Goal: Answer question/provide support: Share knowledge or assist other users

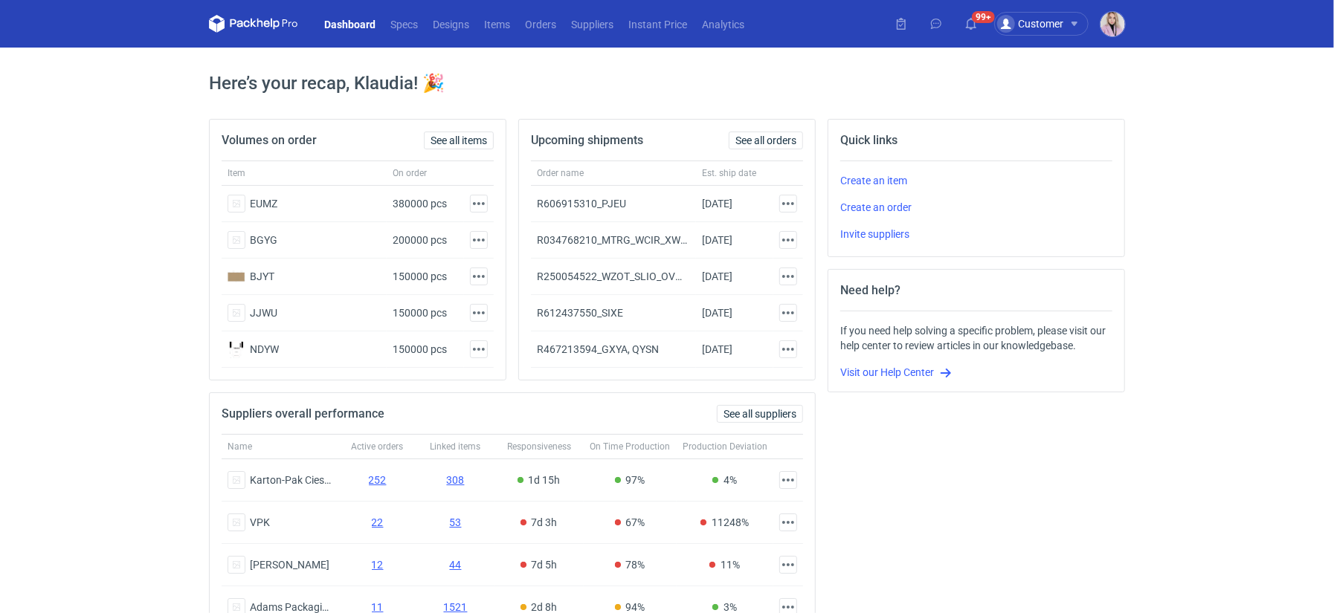
click at [1097, 32] on button "Customer" at bounding box center [1047, 24] width 106 height 24
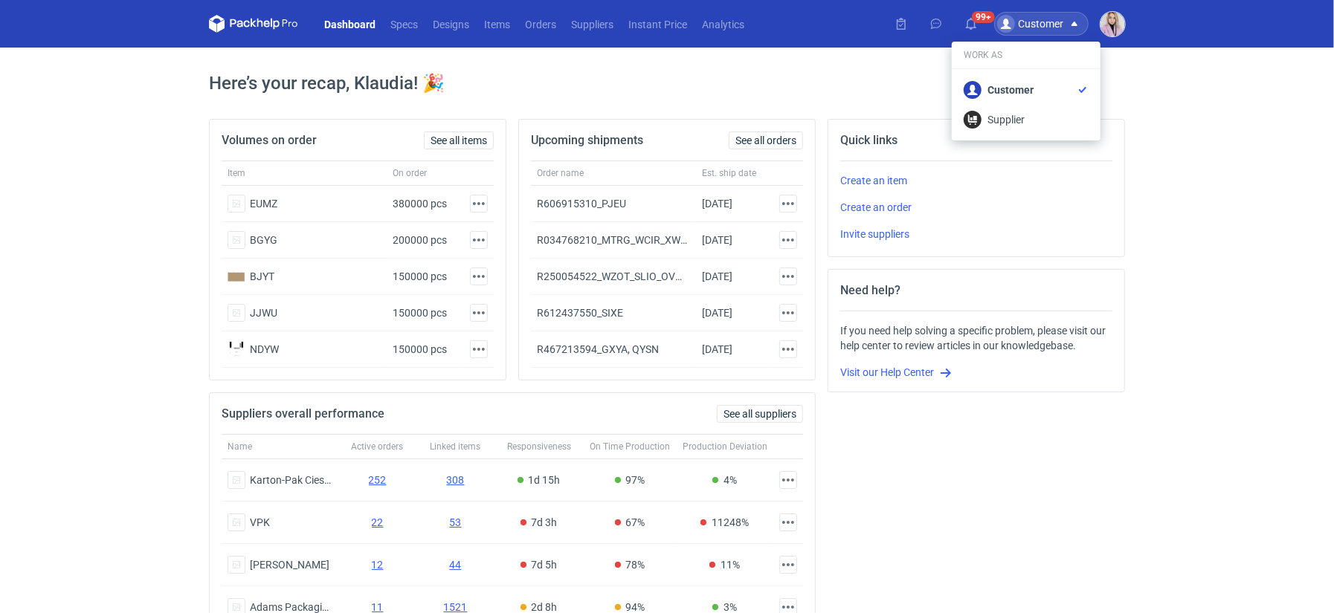
click at [1122, 30] on img "button" at bounding box center [1112, 24] width 25 height 25
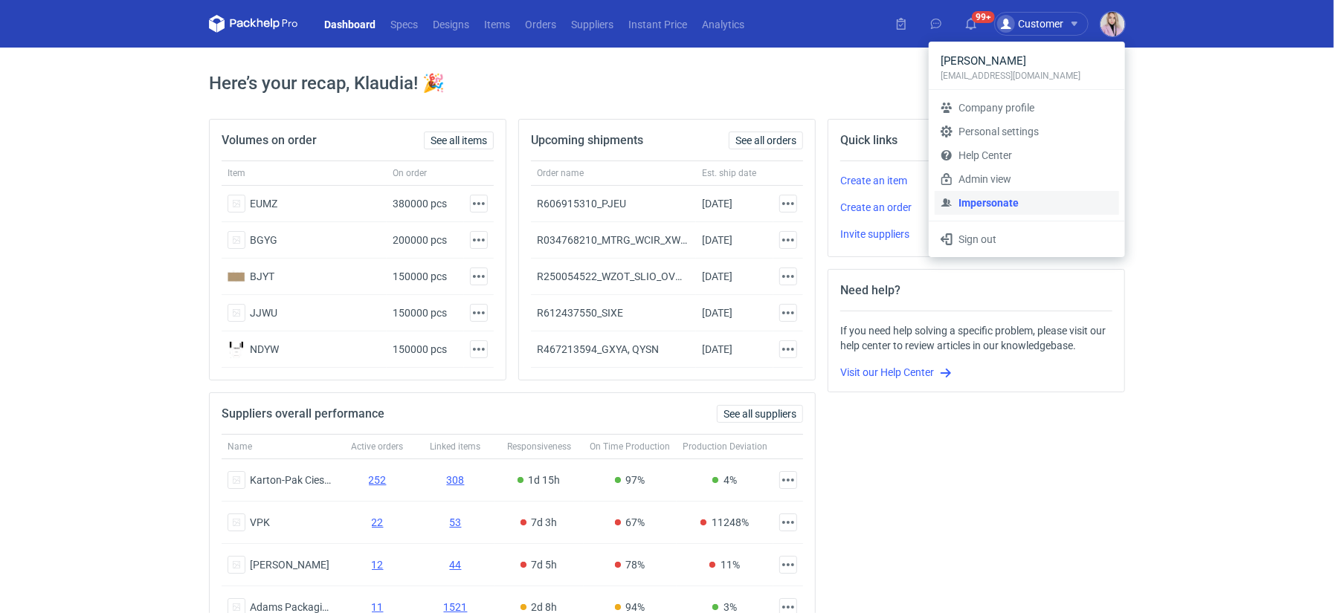
click at [989, 202] on link "Impersonate" at bounding box center [1027, 203] width 184 height 24
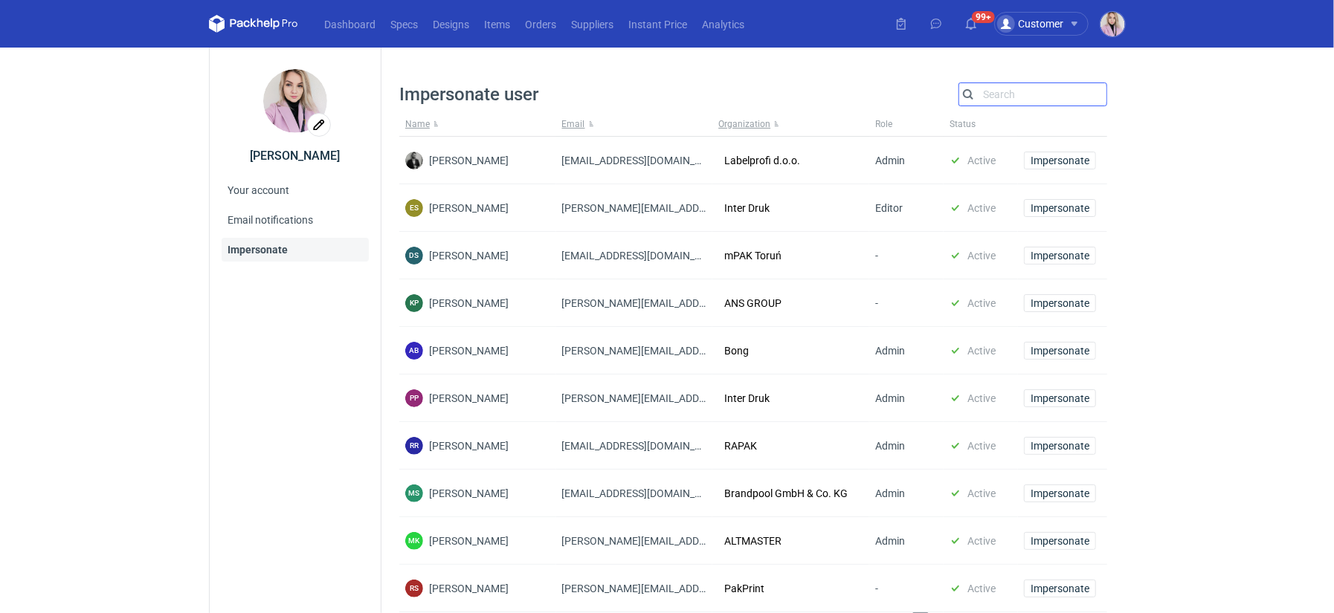
click at [1011, 99] on input "Search" at bounding box center [1032, 95] width 147 height 18
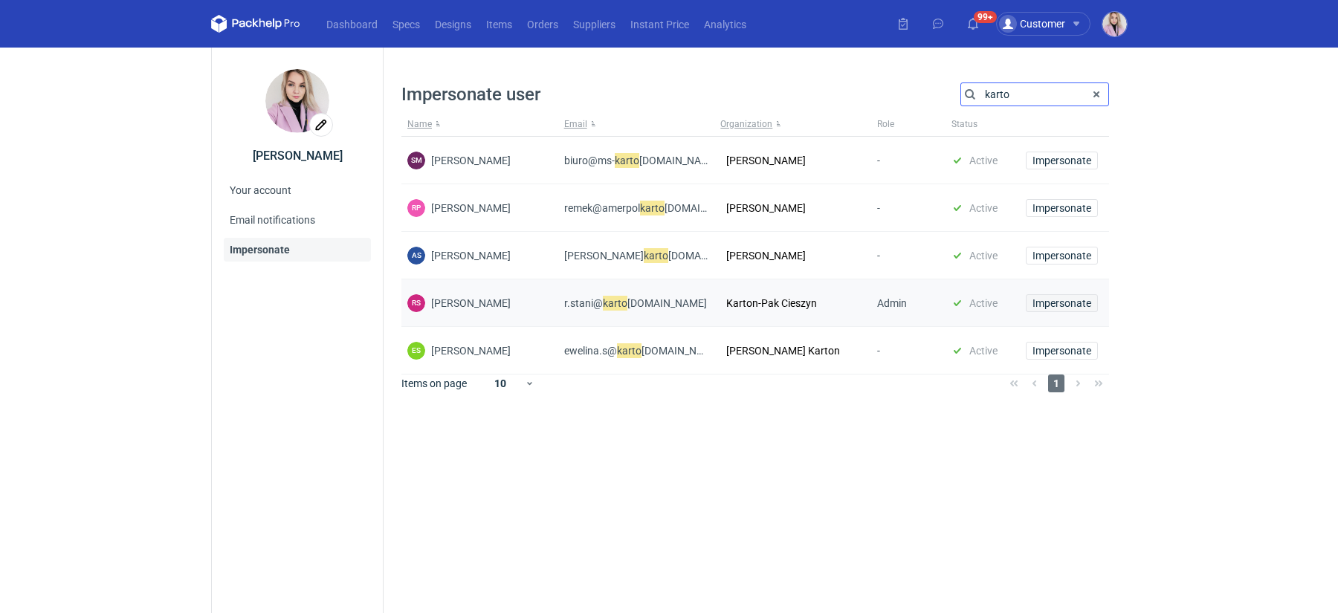
type input "karto"
click at [1054, 308] on span "Impersonate" at bounding box center [1062, 303] width 59 height 10
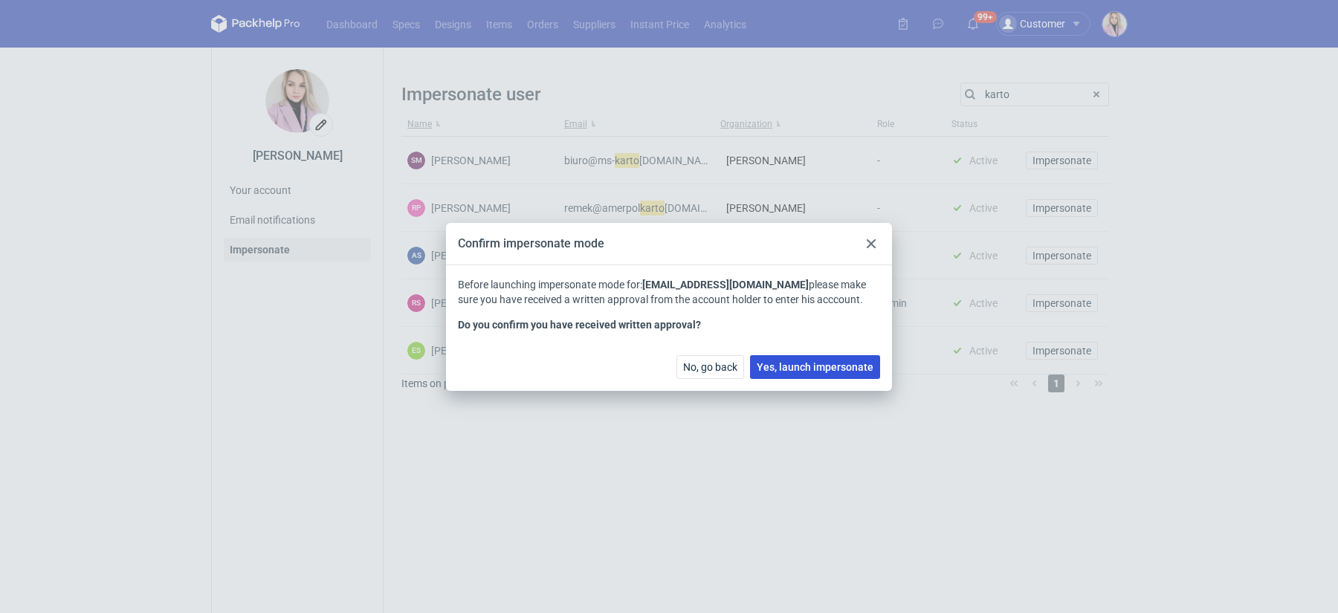
click at [821, 358] on button "Yes, launch impersonate" at bounding box center [815, 367] width 130 height 24
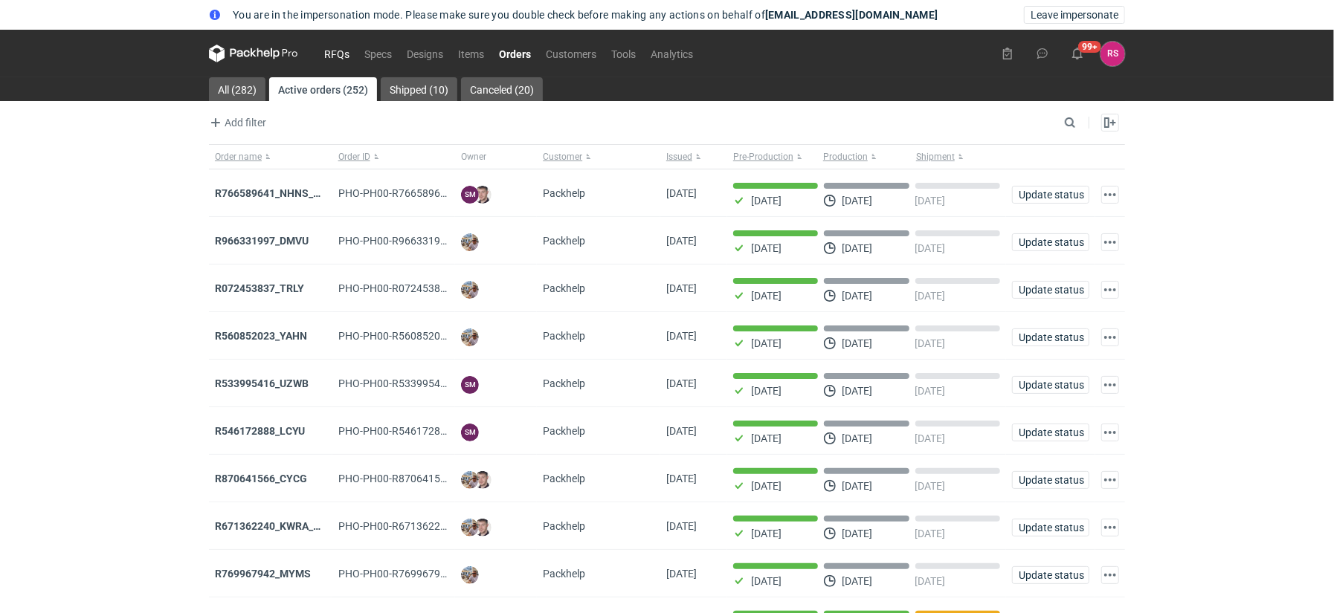
click at [340, 51] on link "RFQs" at bounding box center [337, 54] width 40 height 18
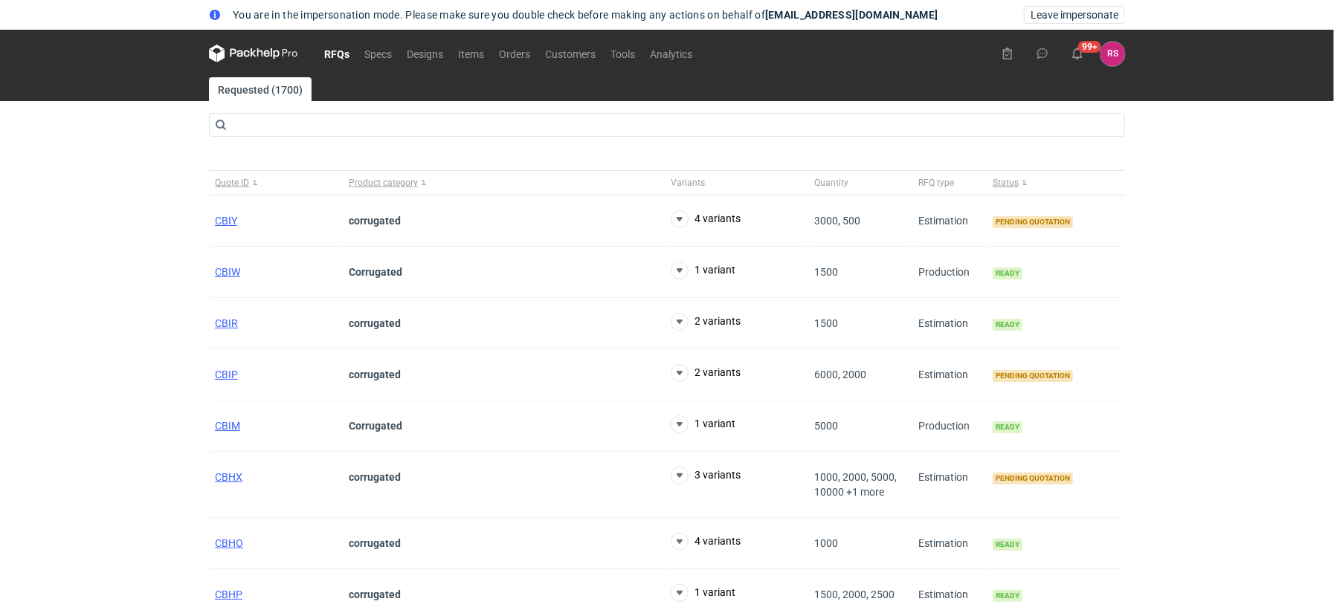
scroll to position [75, 0]
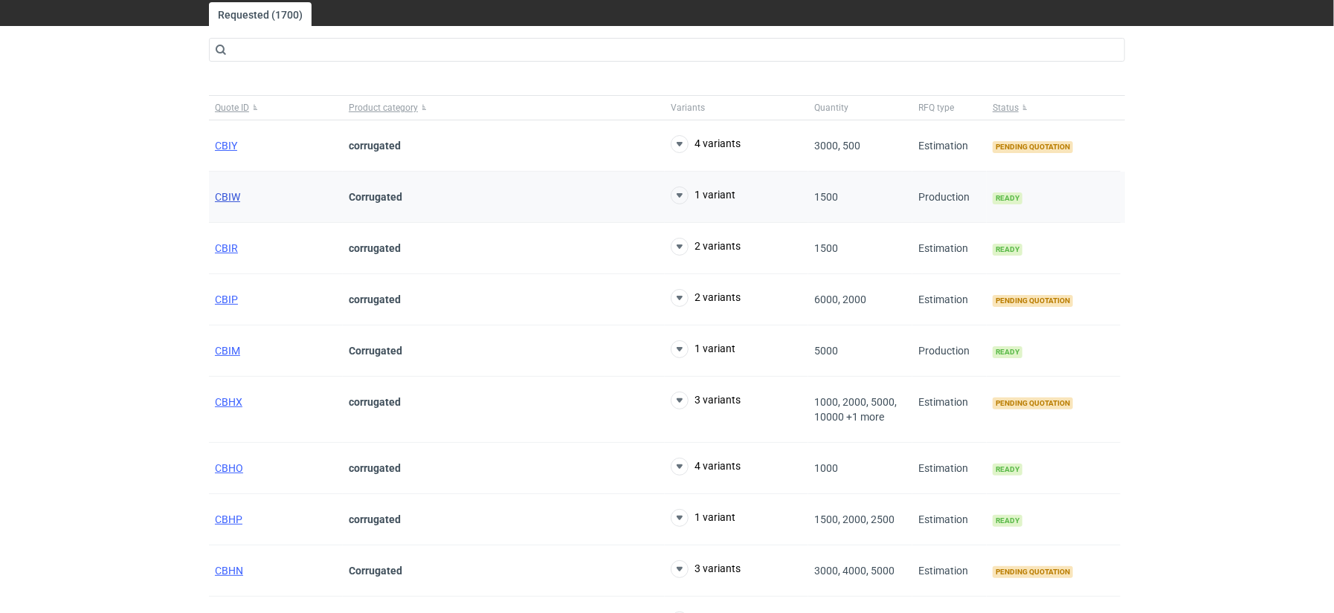
click at [233, 197] on span "CBIW" at bounding box center [227, 197] width 25 height 12
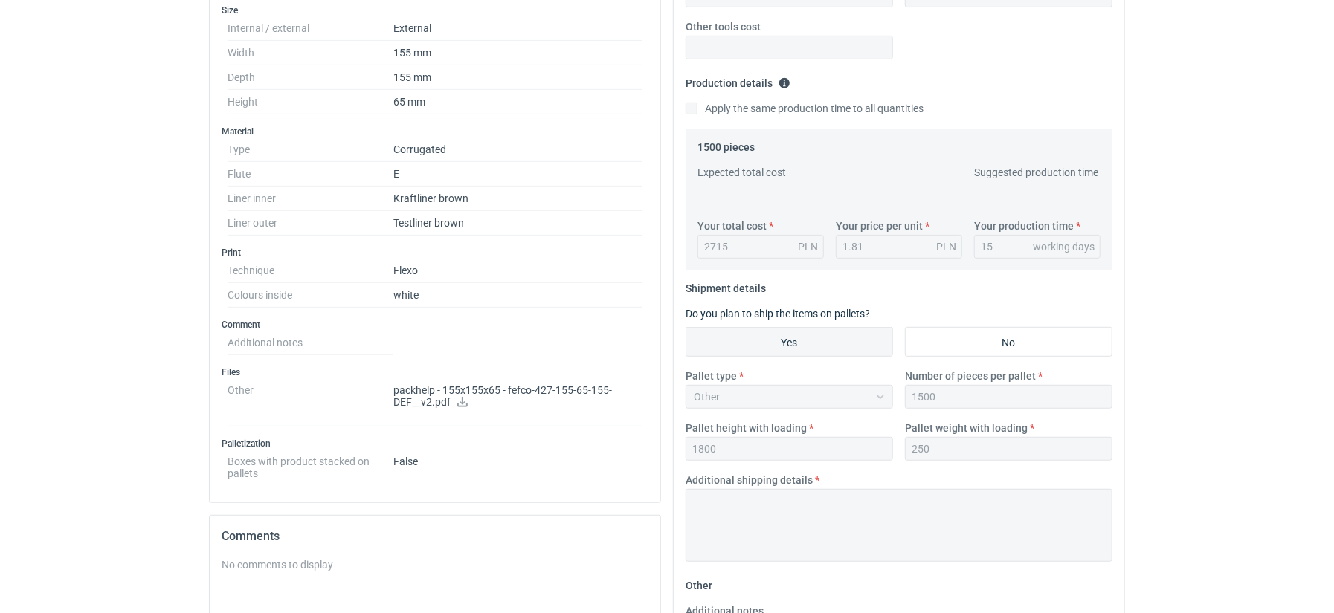
scroll to position [415, 0]
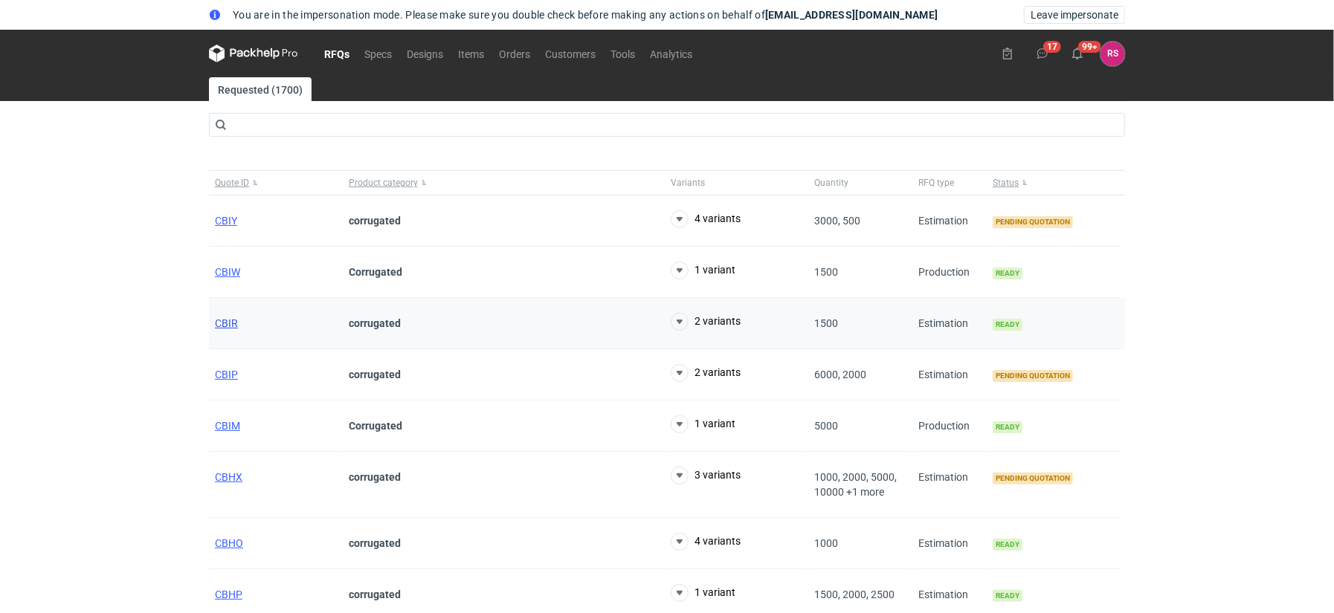
click at [227, 322] on span "CBIR" at bounding box center [226, 323] width 23 height 12
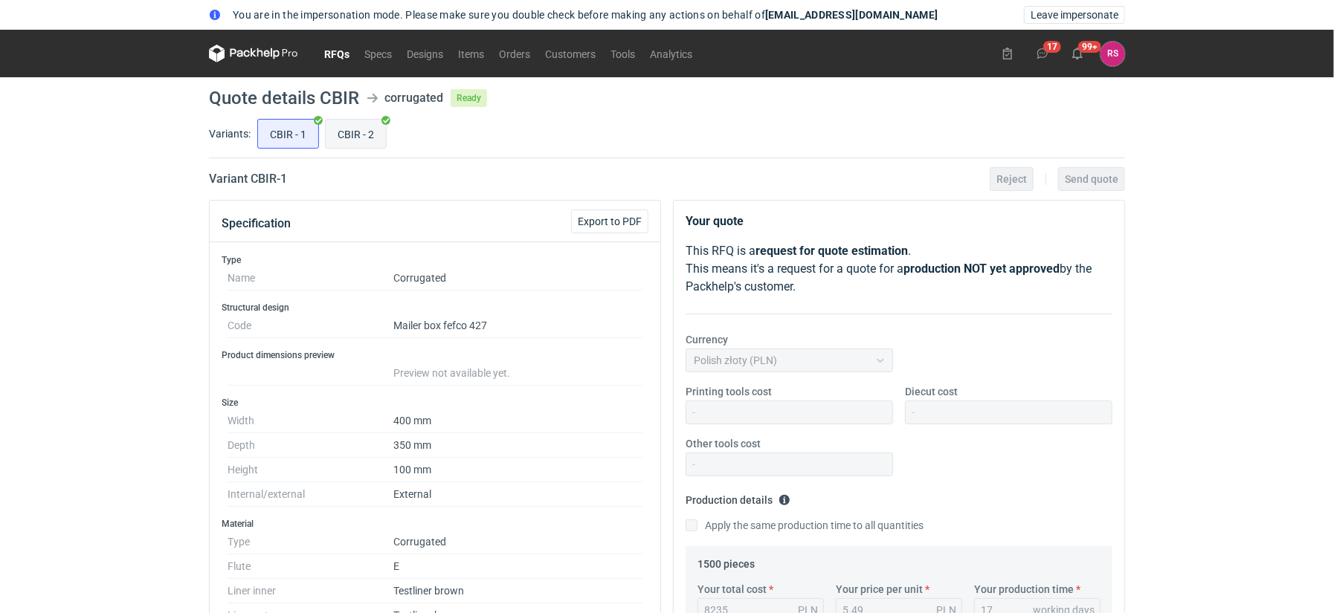
click at [349, 138] on input "CBIR - 2" at bounding box center [356, 134] width 60 height 28
radio input "true"
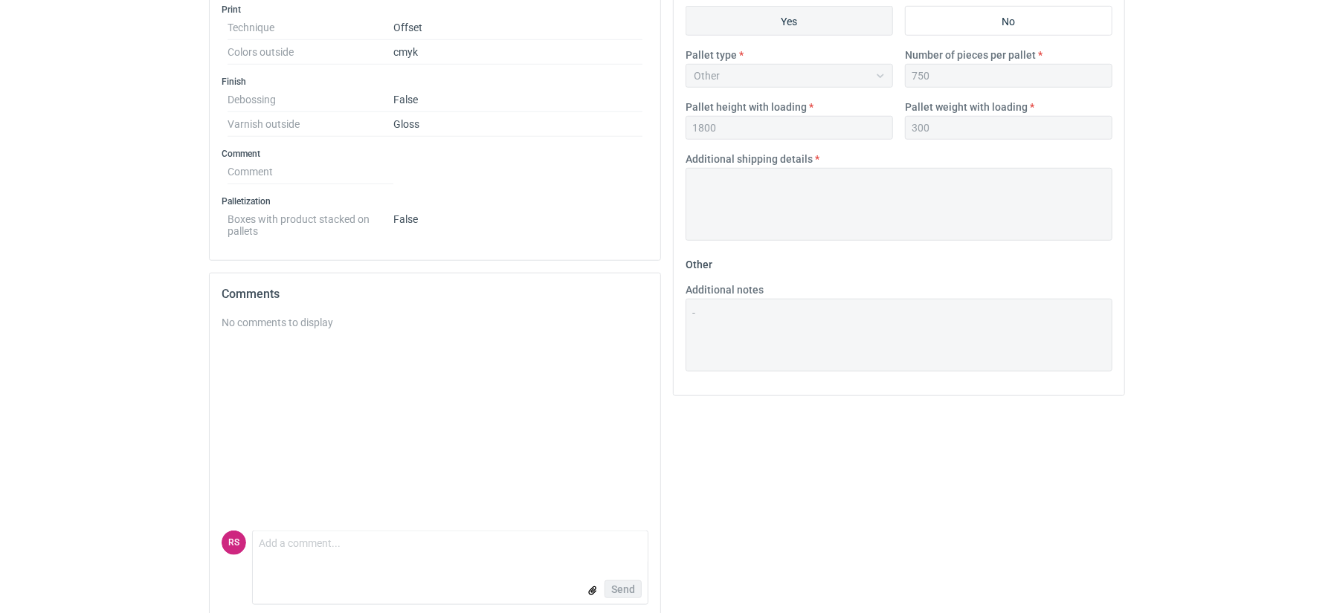
scroll to position [683, 0]
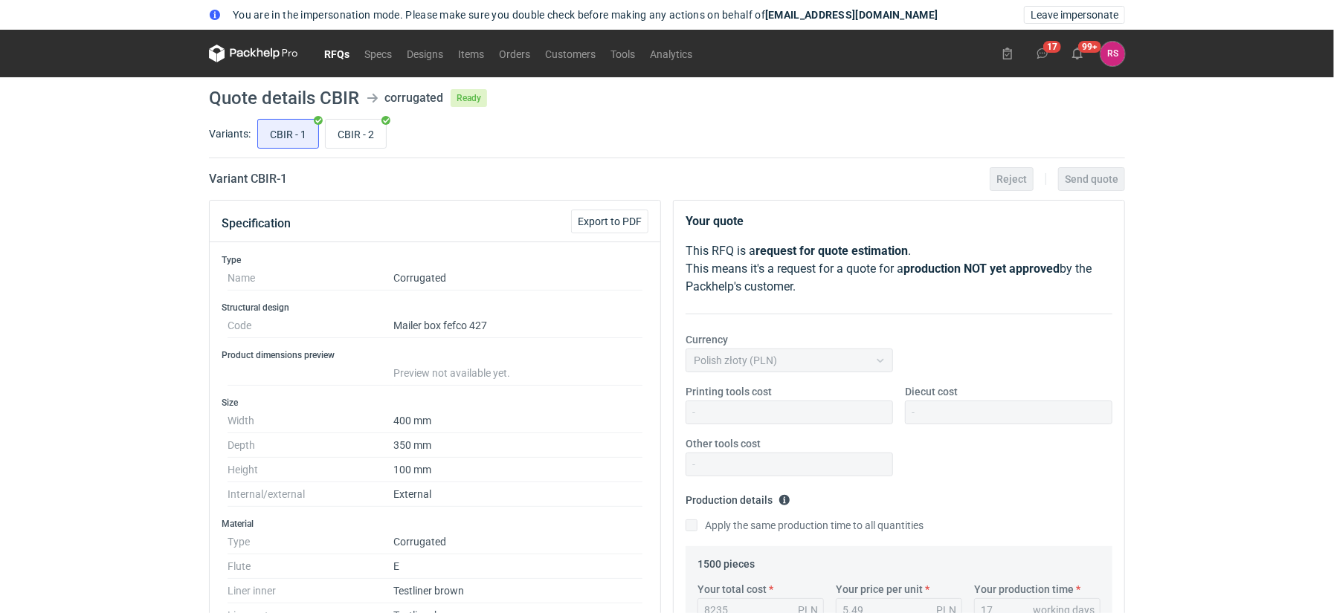
scroll to position [683, 0]
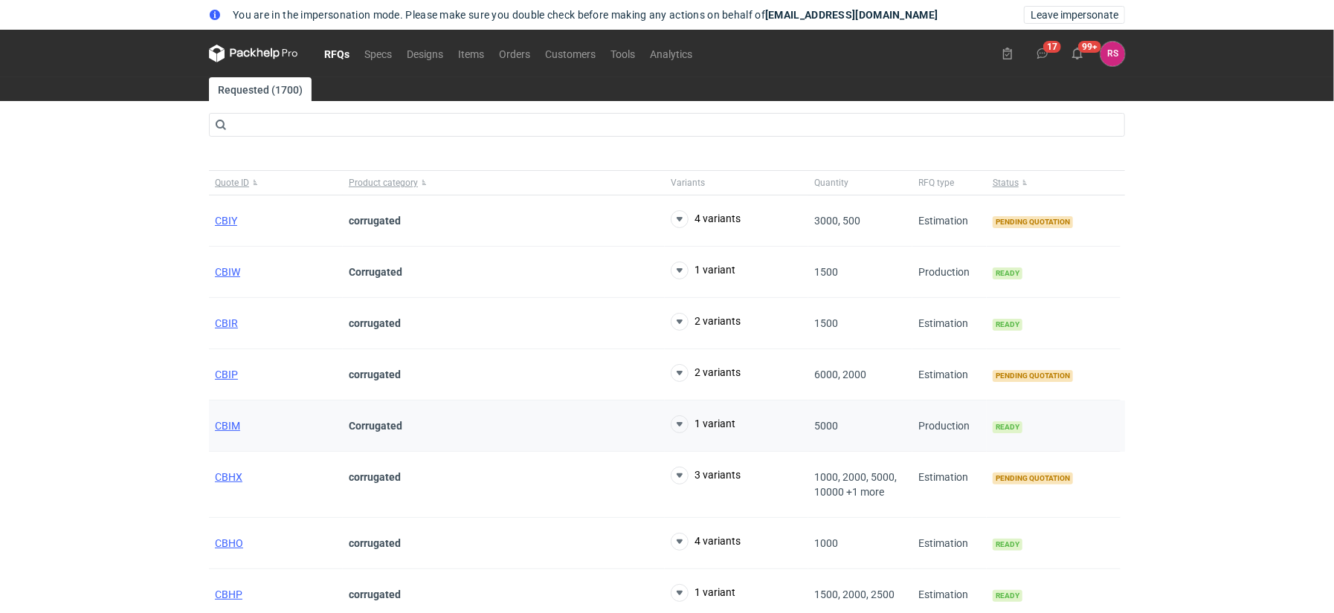
click at [245, 428] on div "CBIM" at bounding box center [276, 426] width 134 height 51
click at [240, 425] on div "CBIM" at bounding box center [276, 426] width 134 height 51
click at [234, 425] on span "CBIM" at bounding box center [227, 426] width 25 height 12
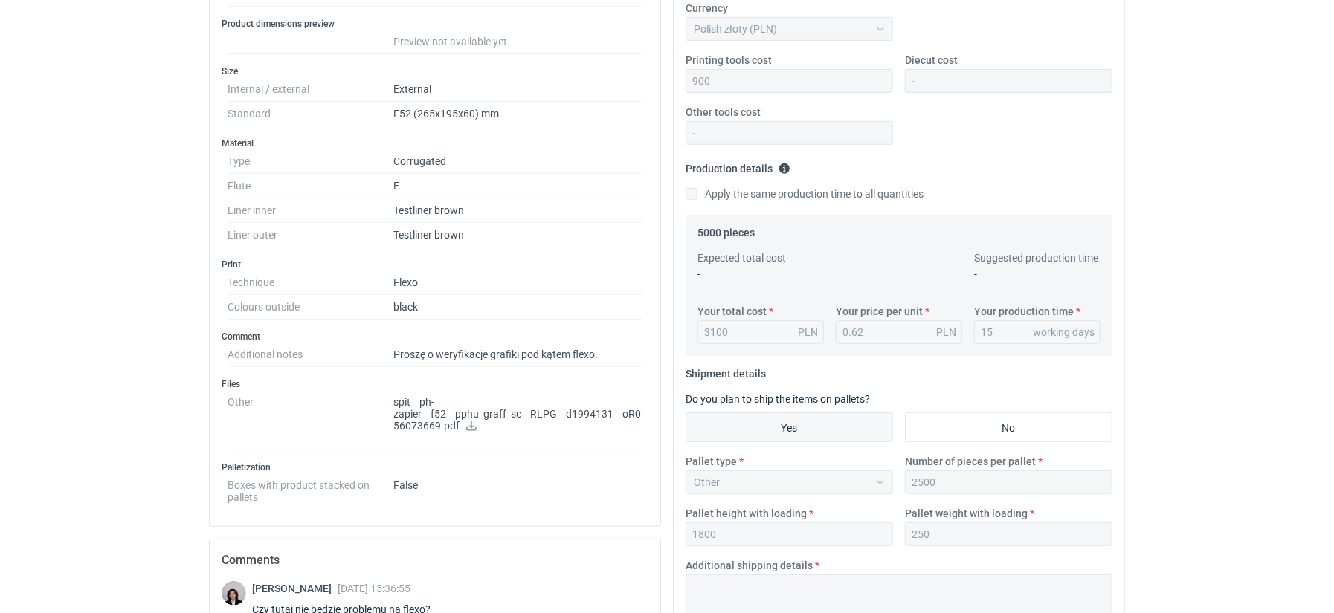
scroll to position [339, 0]
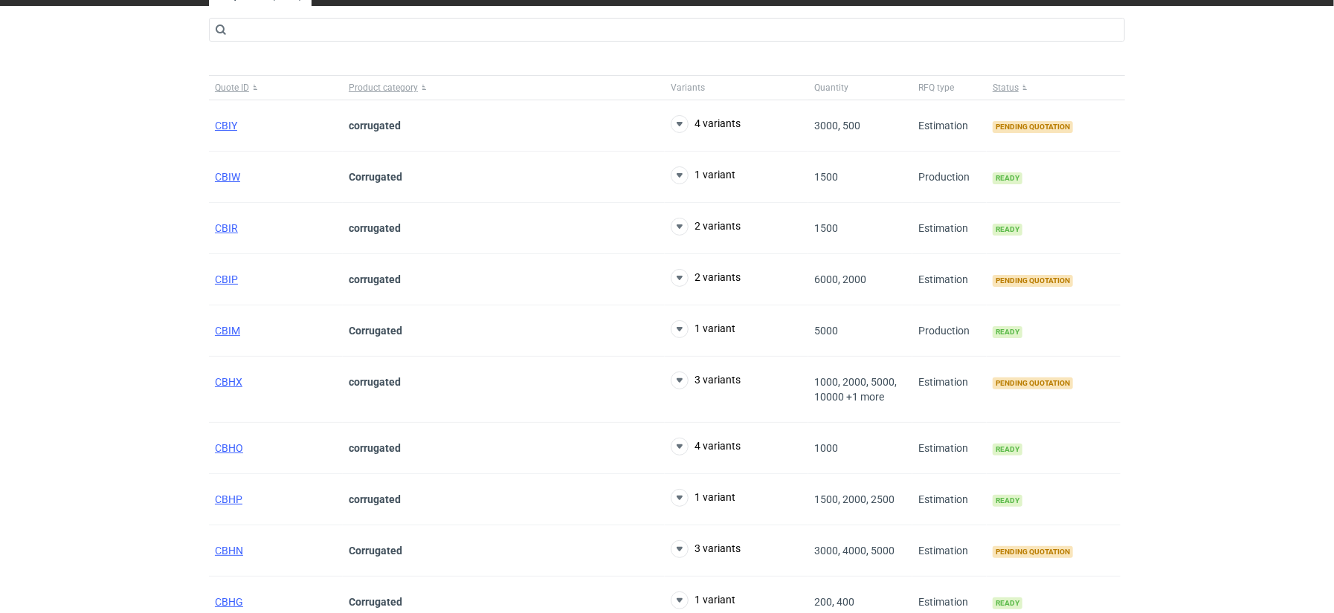
scroll to position [154, 0]
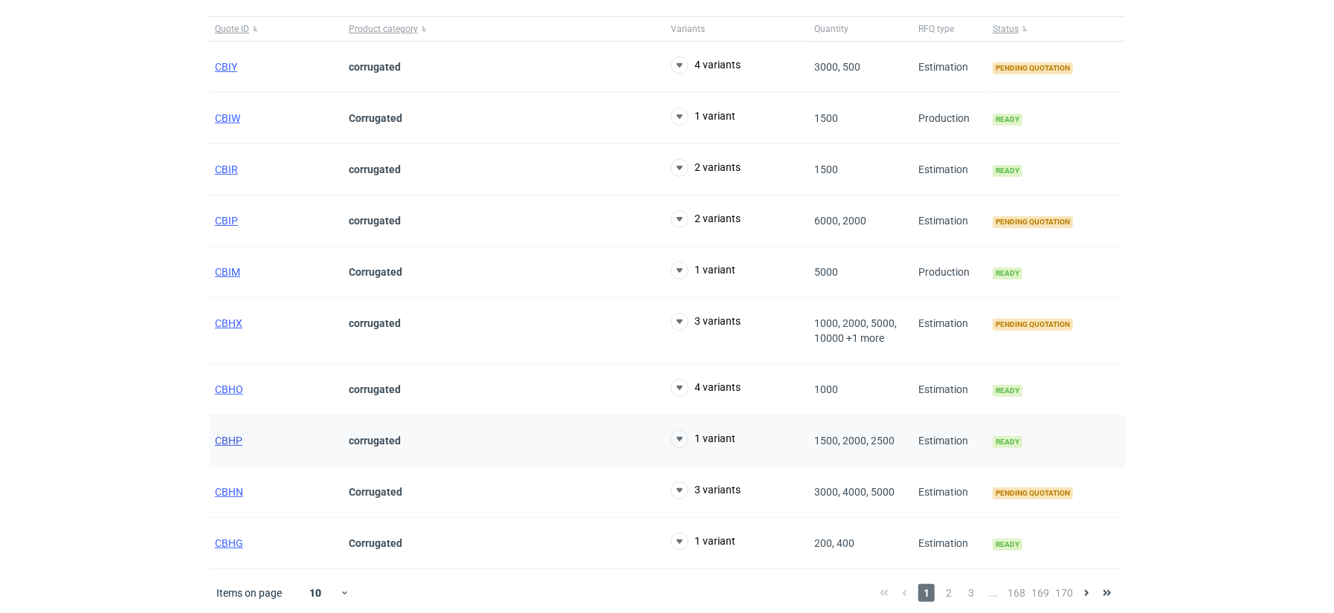
click at [230, 442] on span "CBHP" at bounding box center [229, 441] width 28 height 12
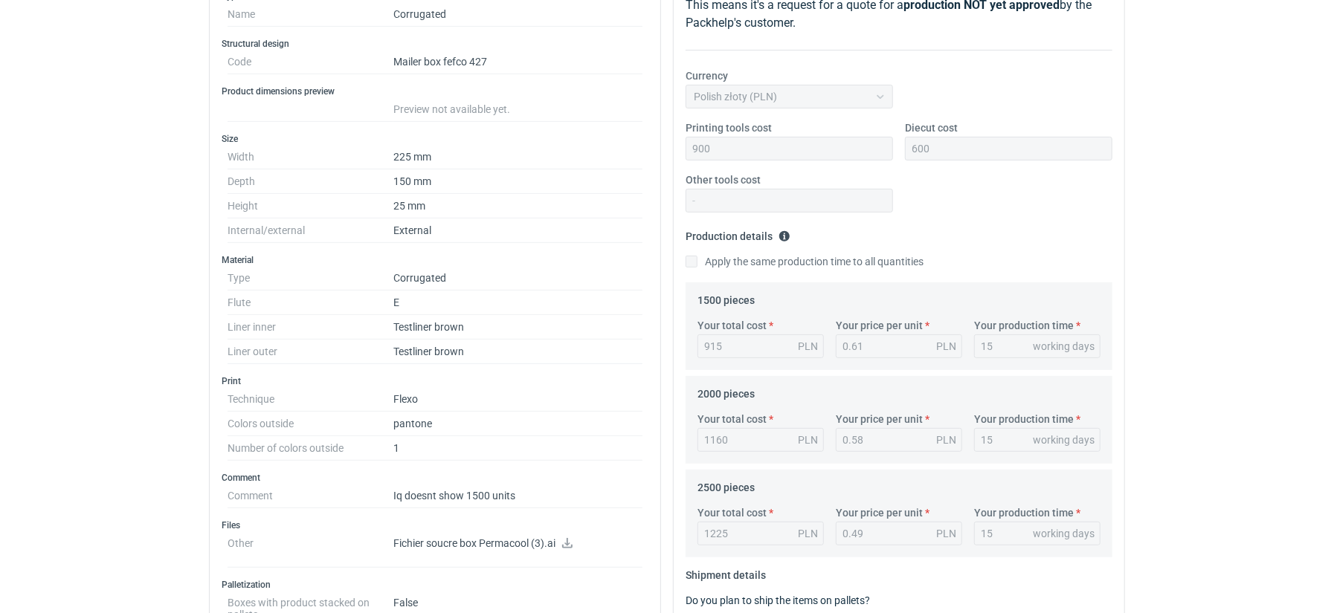
scroll to position [279, 0]
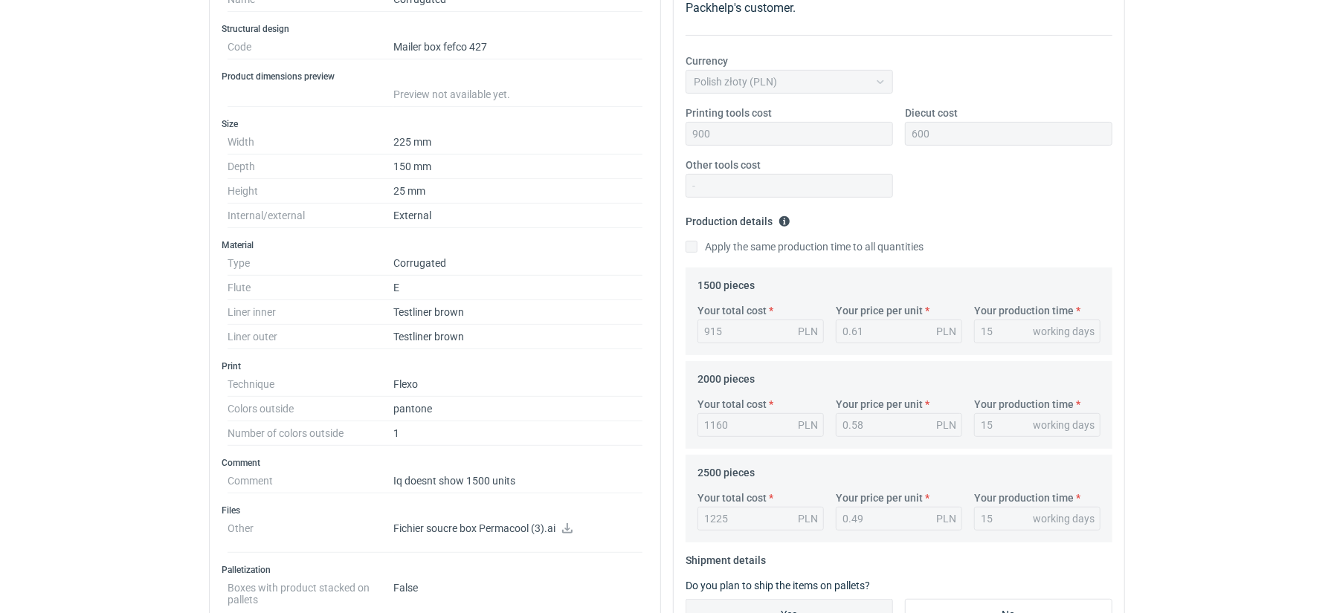
click at [337, 415] on dt "Colors outside" at bounding box center [311, 409] width 166 height 25
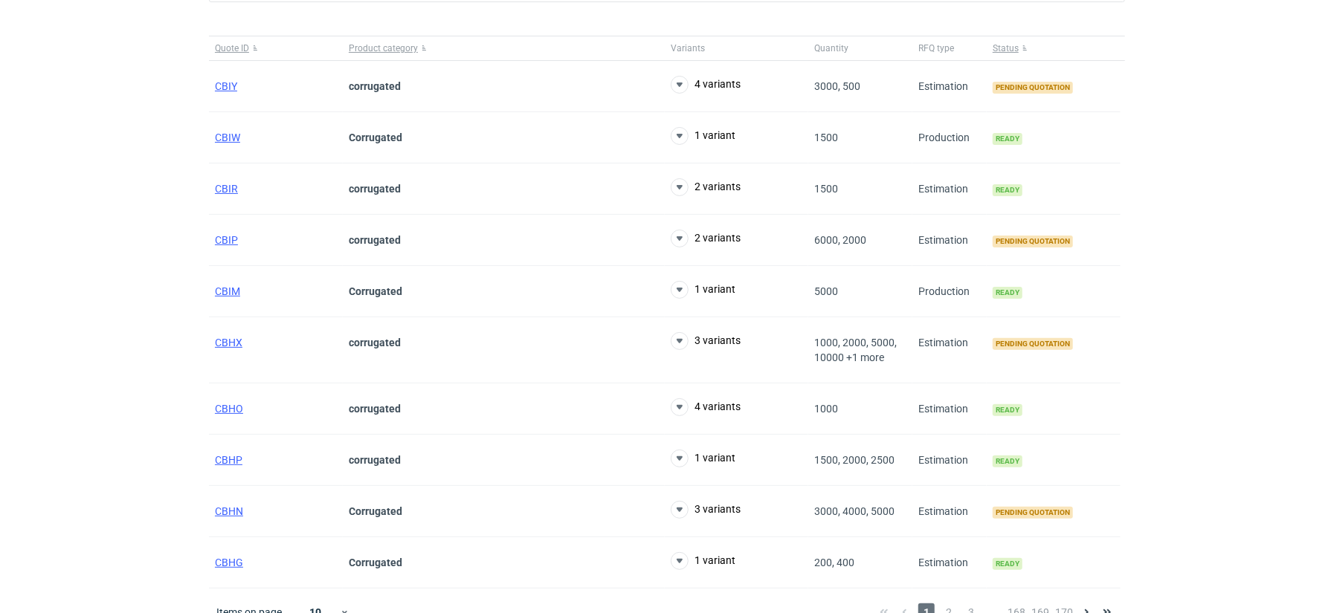
scroll to position [154, 0]
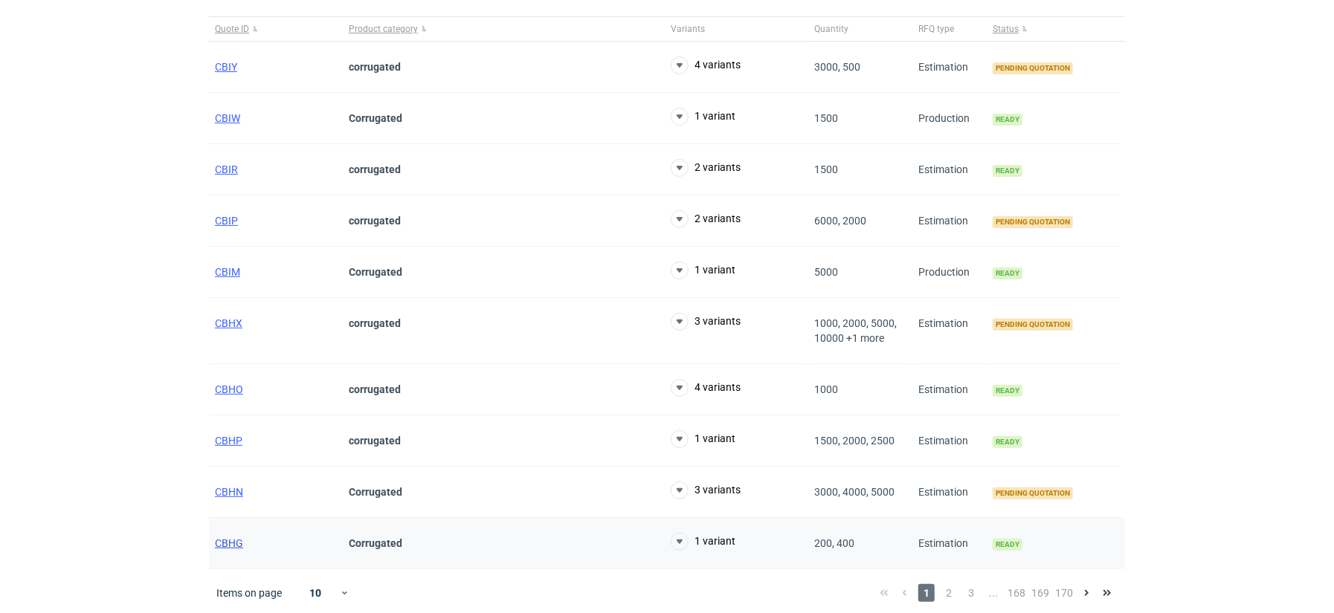
click at [235, 540] on span "CBHG" at bounding box center [229, 544] width 28 height 12
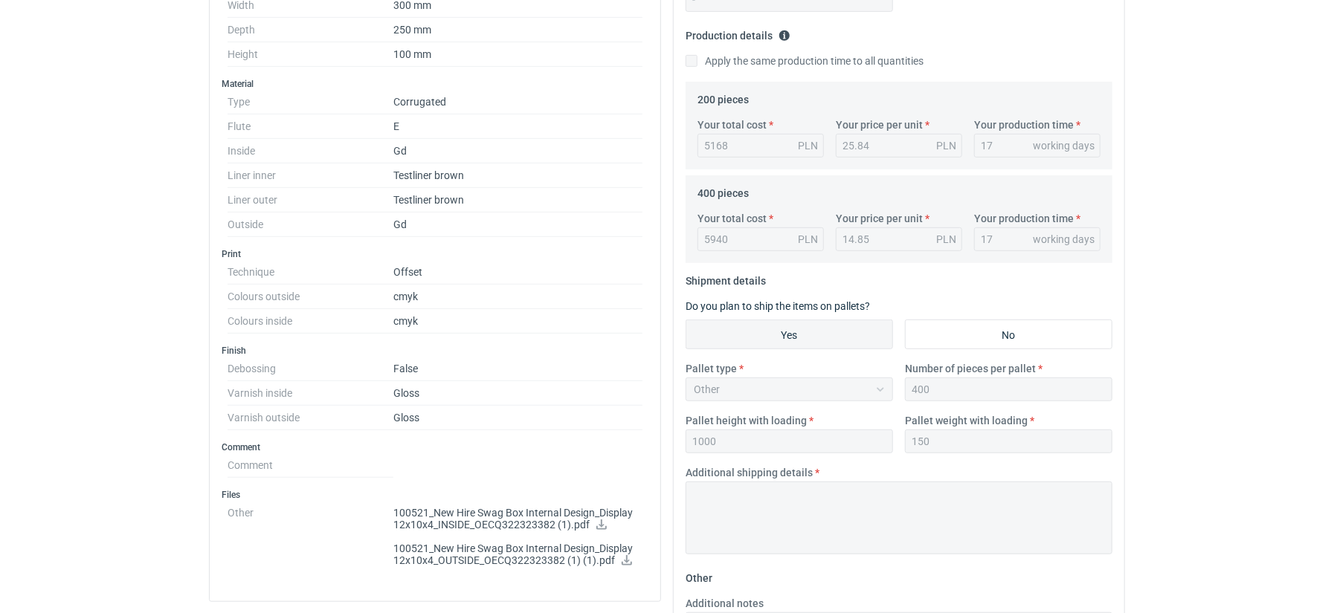
scroll to position [467, 0]
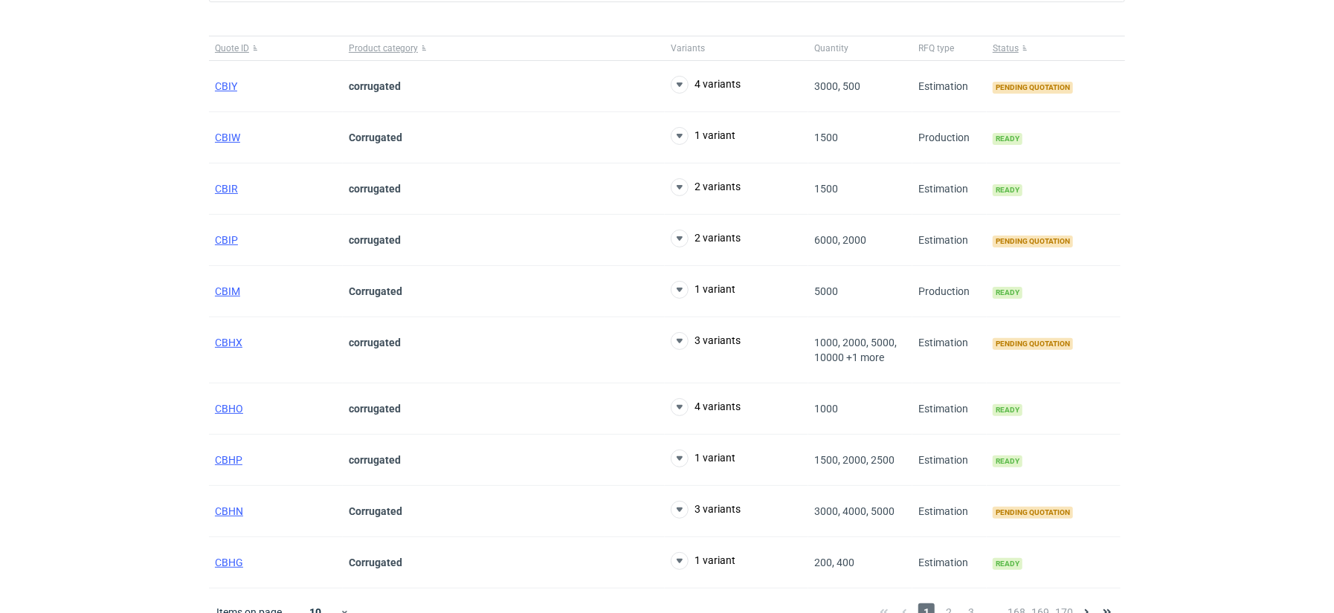
scroll to position [154, 0]
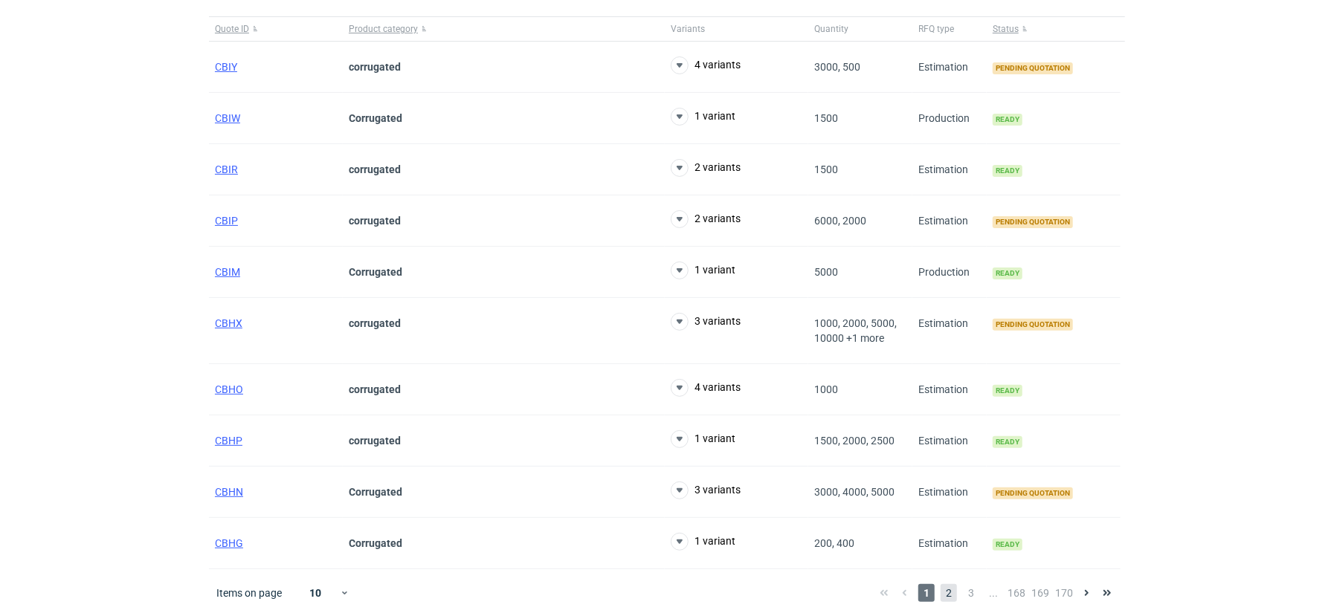
click at [947, 594] on span "2" at bounding box center [949, 593] width 16 height 18
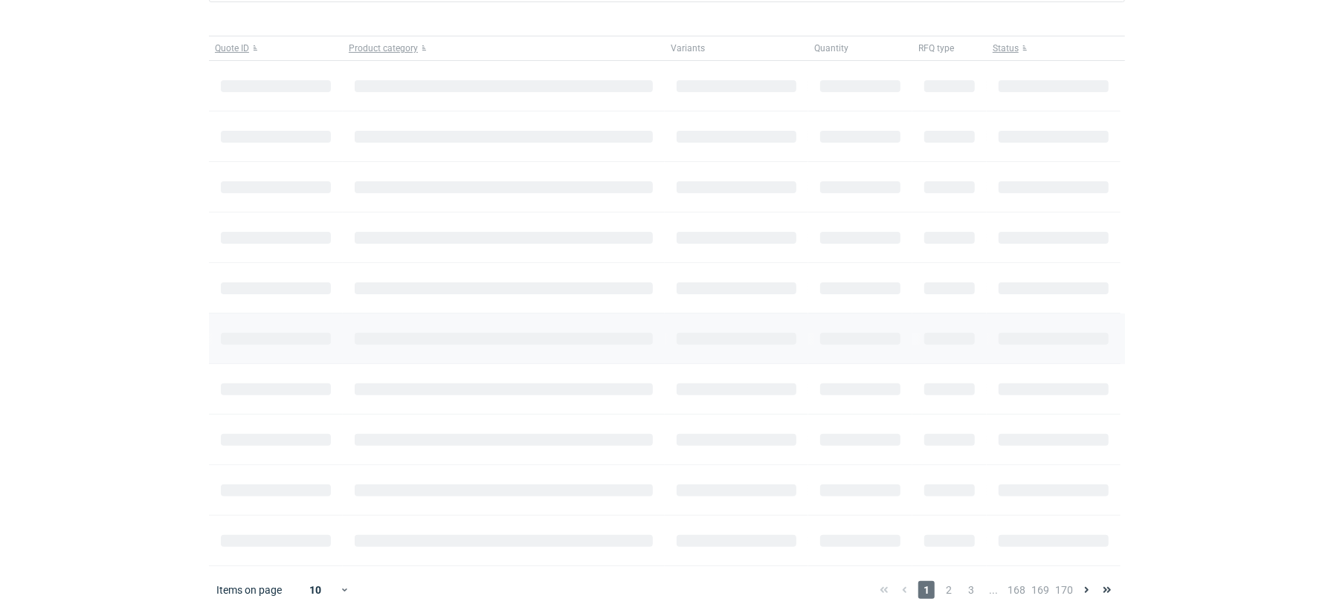
scroll to position [139, 0]
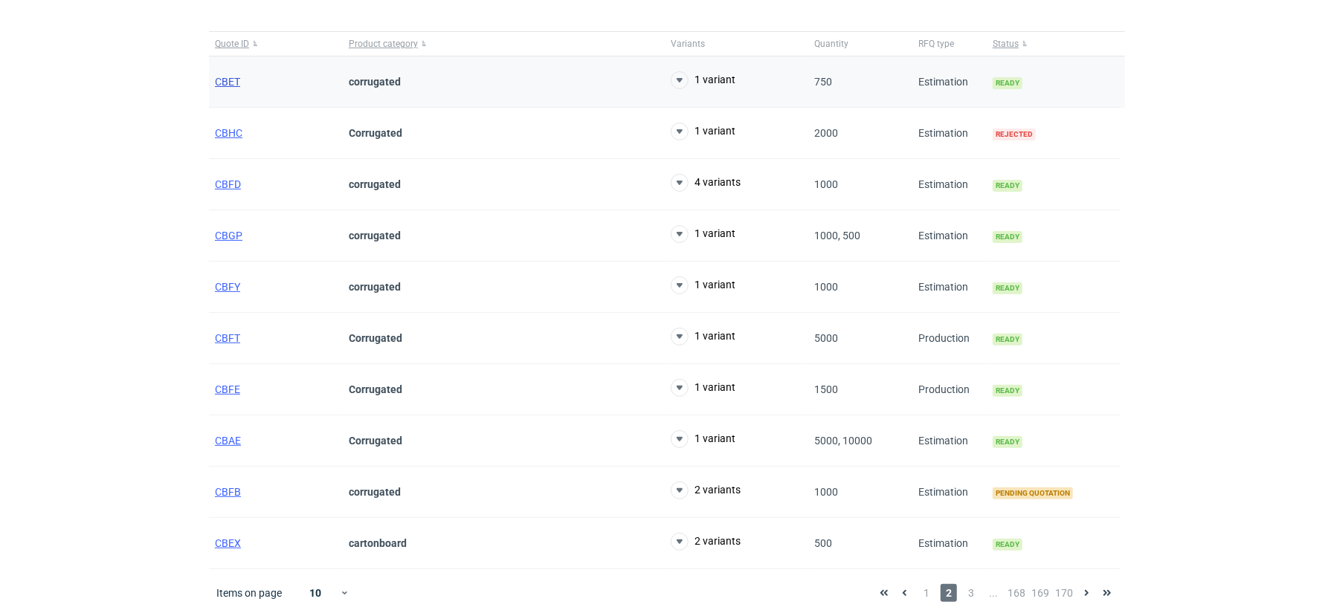
click at [228, 85] on span "CBET" at bounding box center [227, 82] width 25 height 12
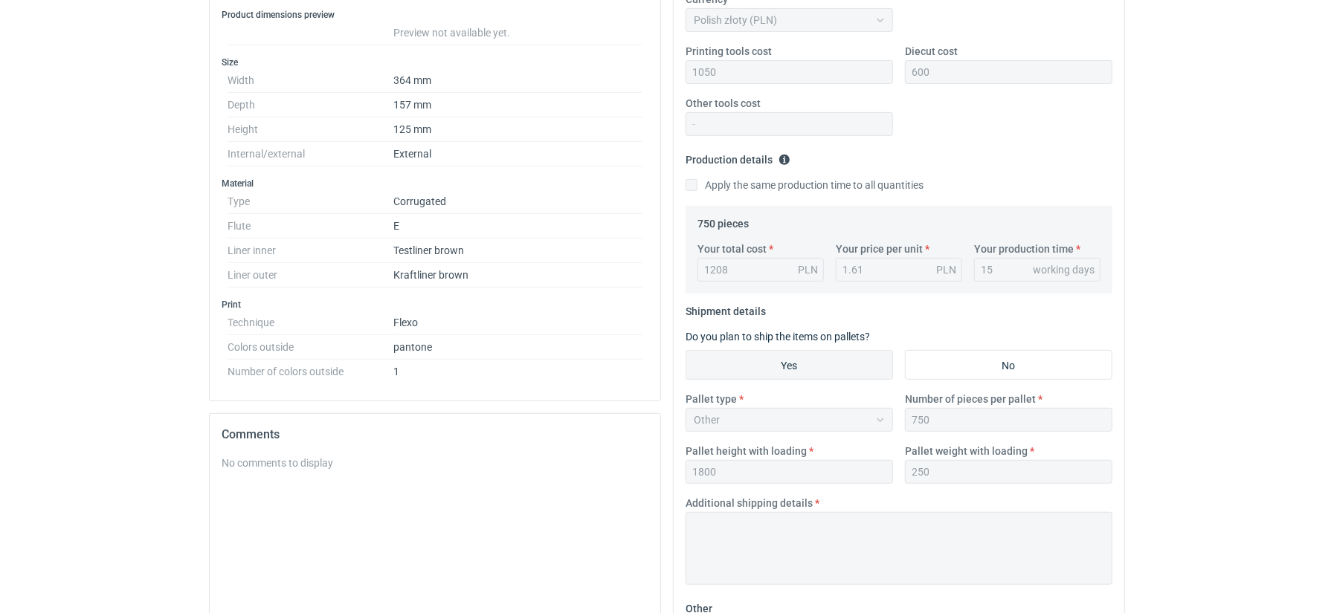
scroll to position [344, 0]
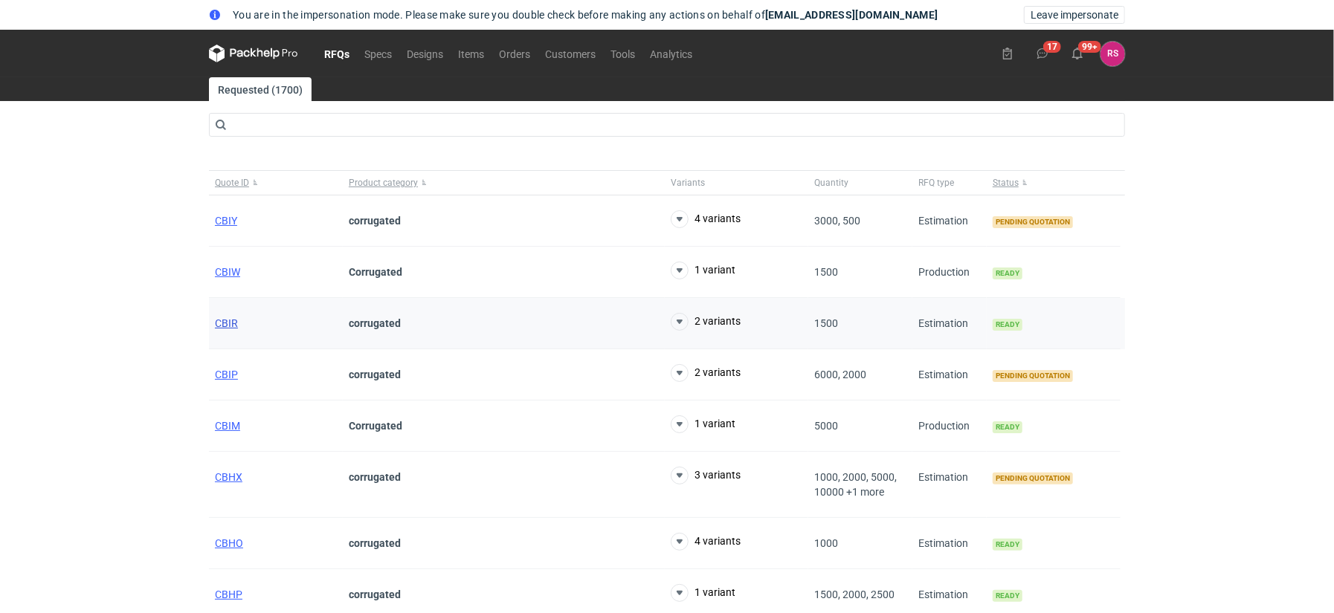
click at [223, 320] on span "CBIR" at bounding box center [226, 323] width 23 height 12
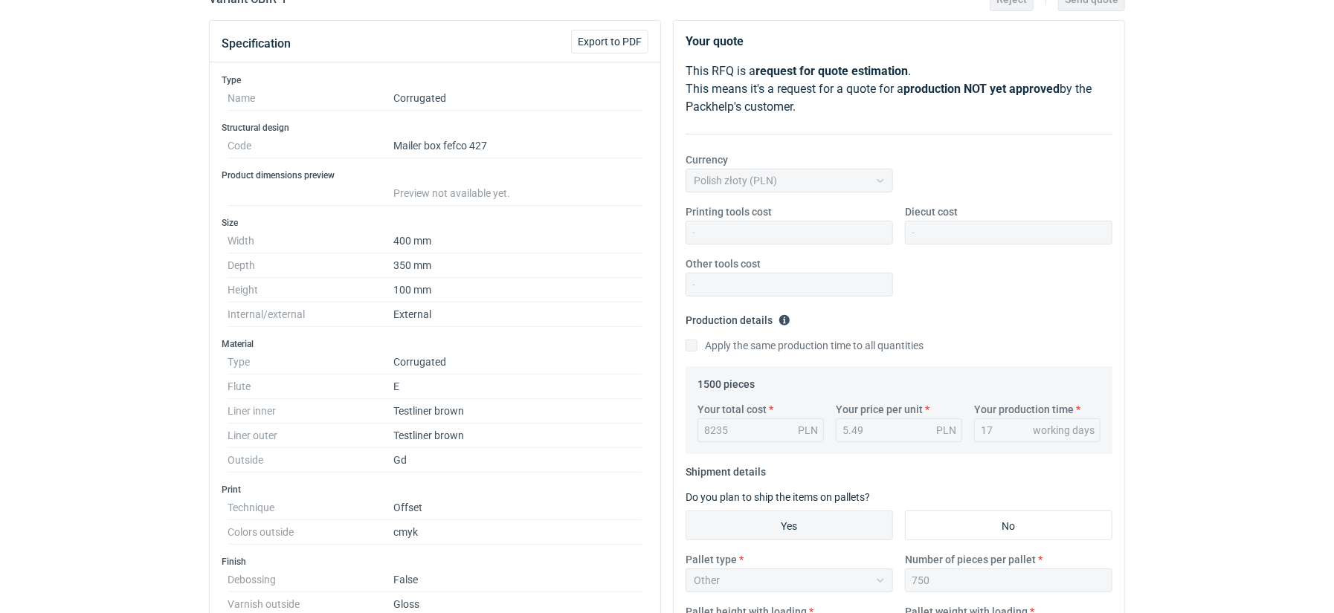
scroll to position [202, 0]
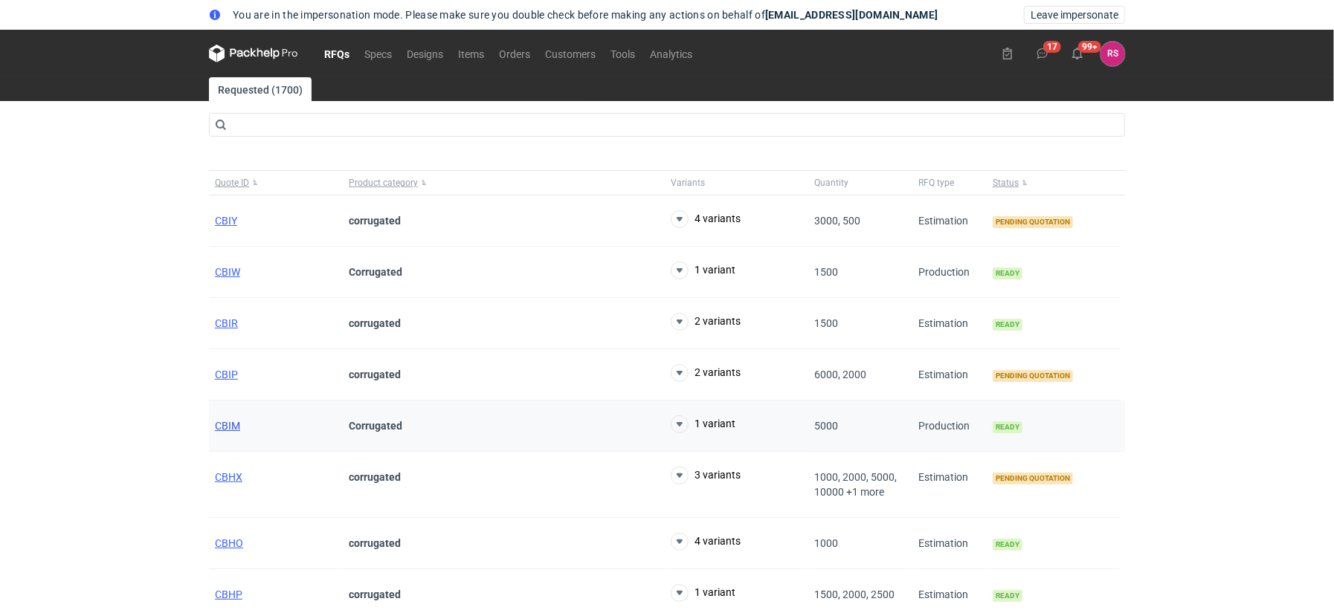
click at [225, 422] on span "CBIM" at bounding box center [227, 426] width 25 height 12
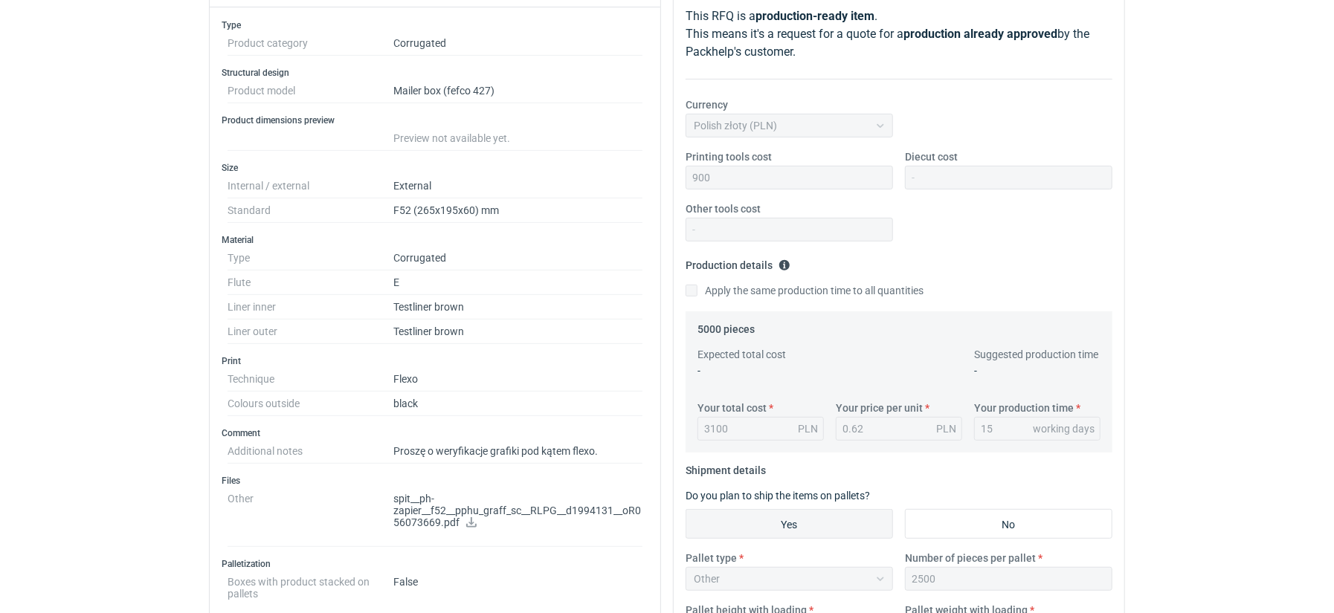
scroll to position [298, 0]
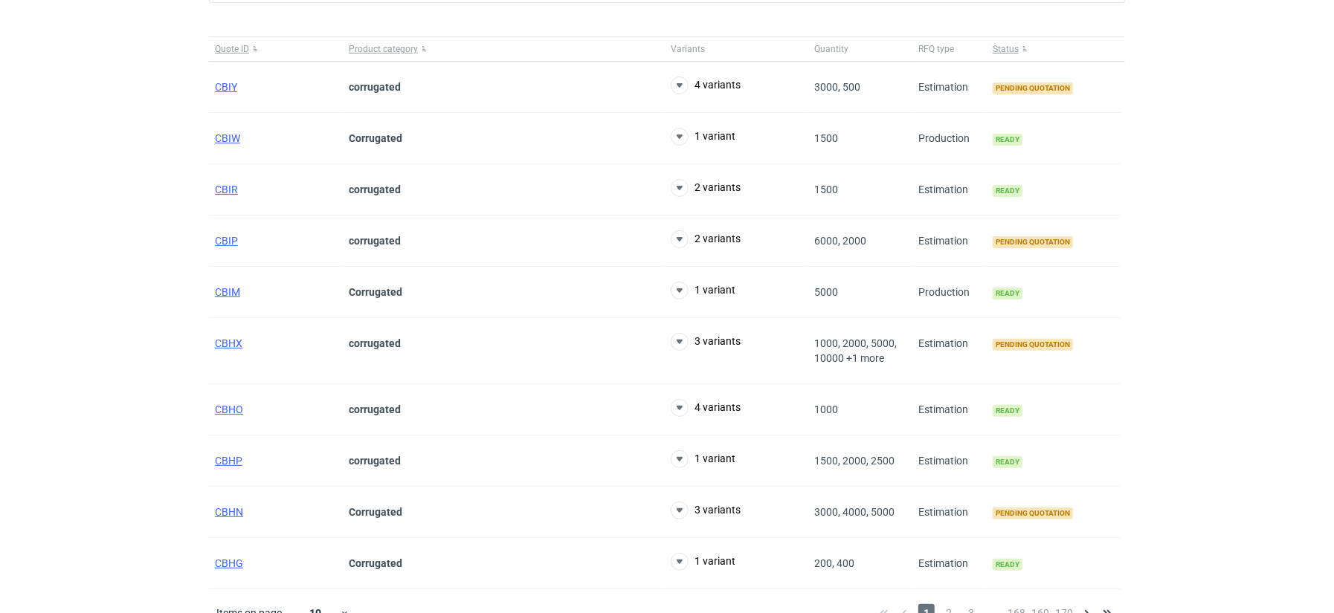
scroll to position [154, 0]
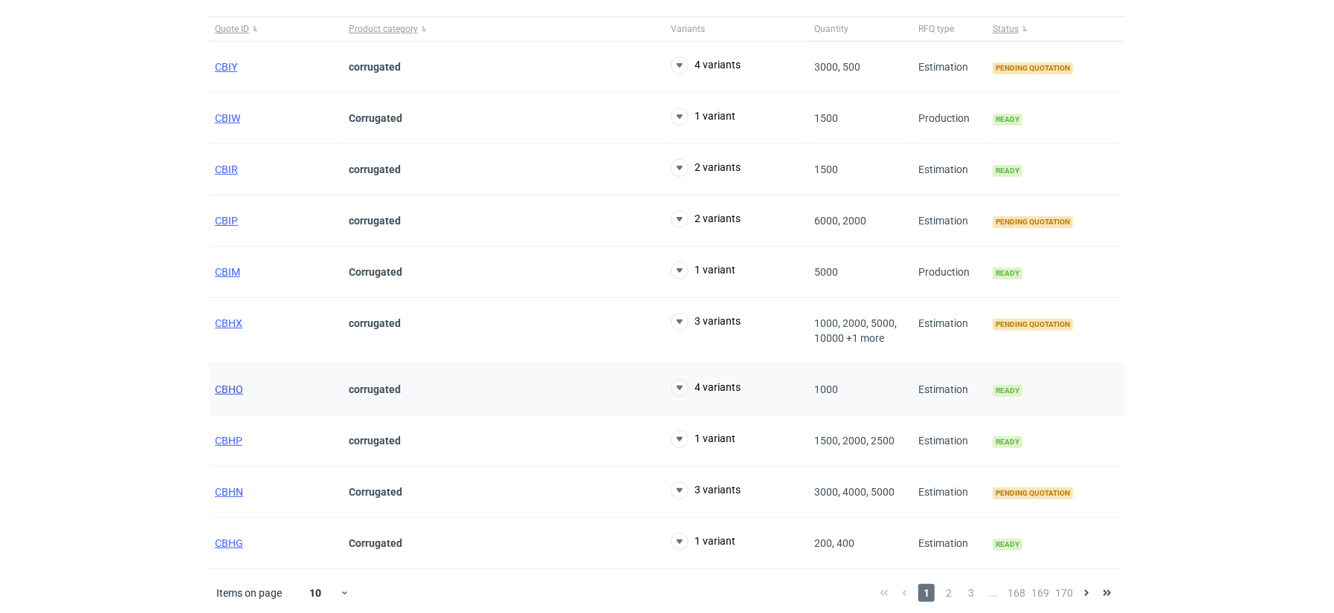
click at [228, 386] on span "CBHO" at bounding box center [229, 390] width 28 height 12
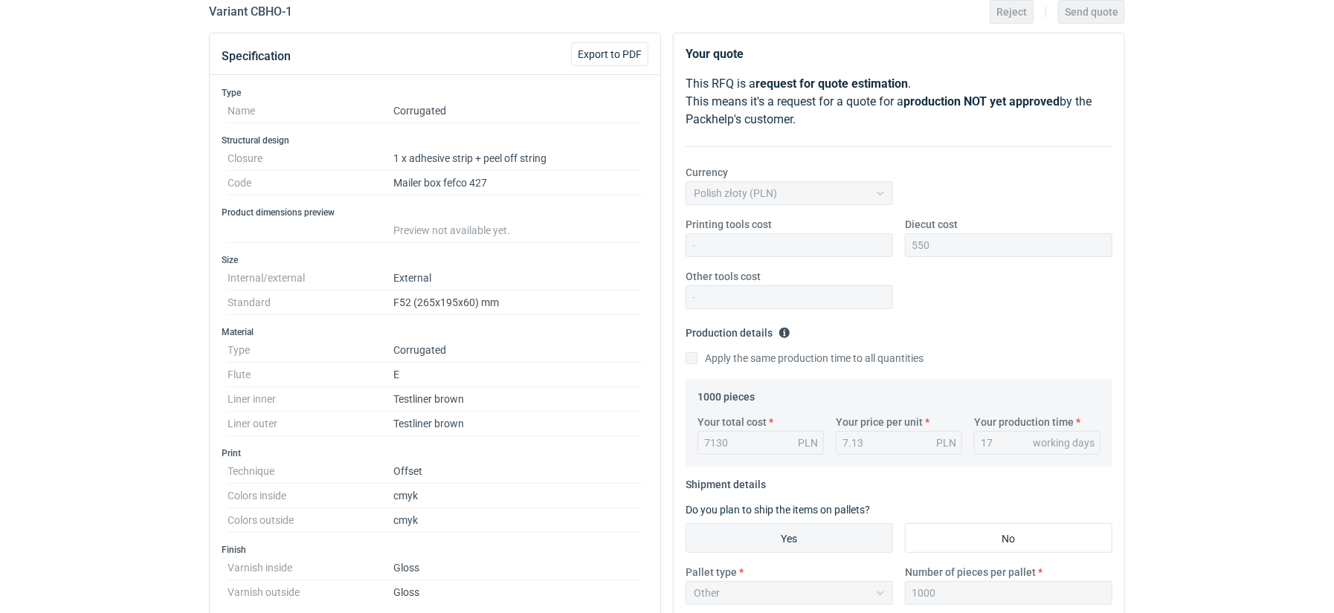
scroll to position [194, 0]
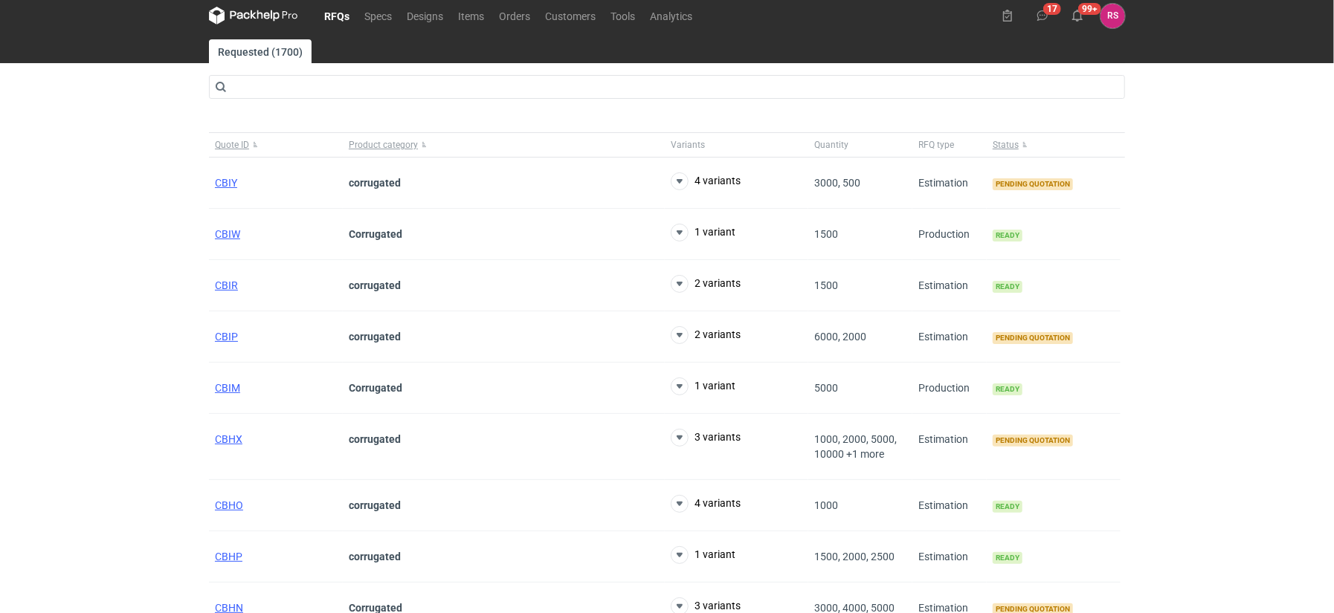
scroll to position [154, 0]
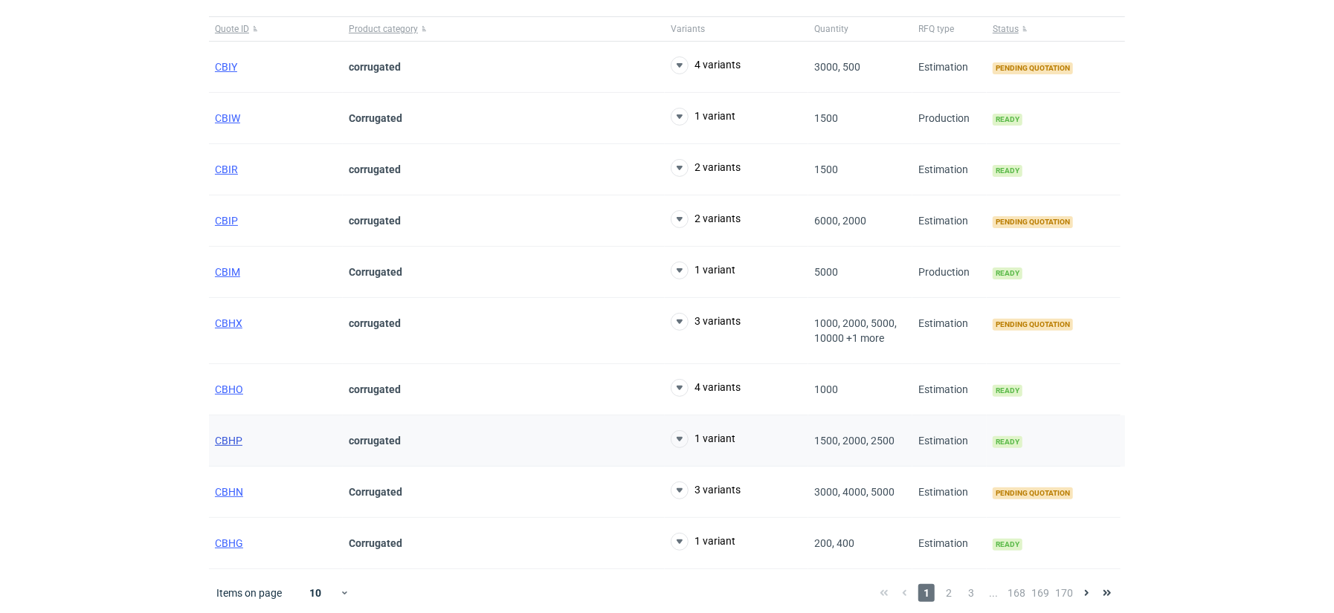
click at [226, 442] on span "CBHP" at bounding box center [229, 441] width 28 height 12
click at [232, 435] on span "CBHP" at bounding box center [229, 441] width 28 height 12
click at [225, 539] on span "CBHG" at bounding box center [229, 544] width 28 height 12
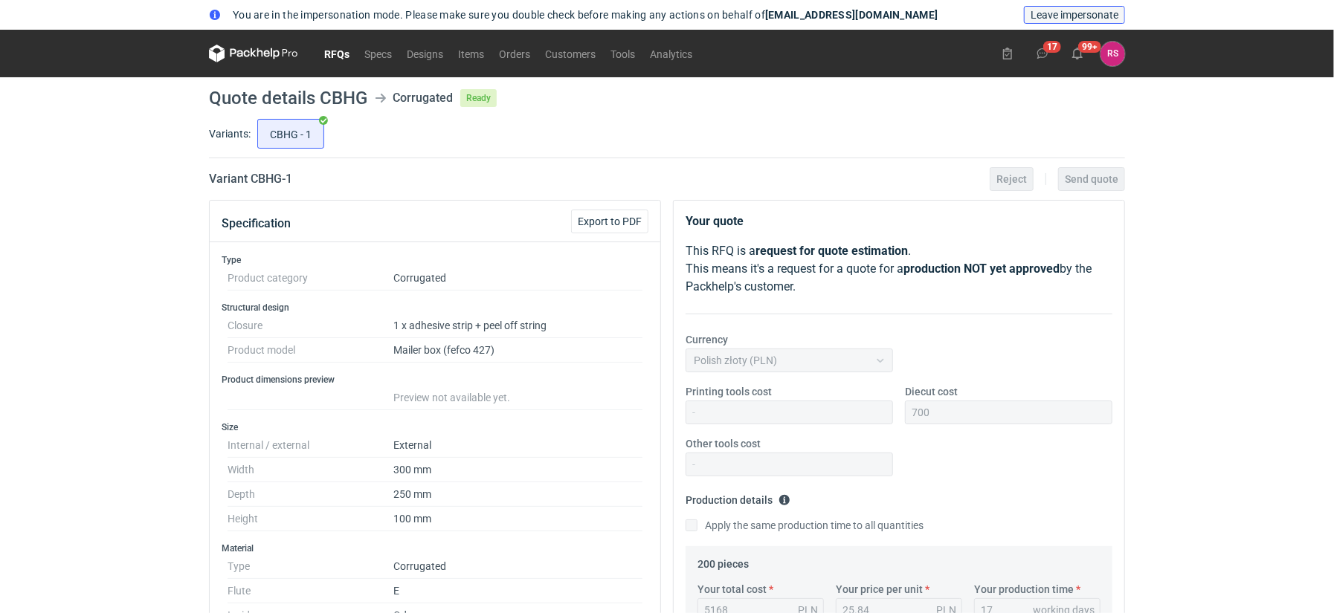
click at [1066, 16] on span "Leave impersonate" at bounding box center [1075, 15] width 88 height 10
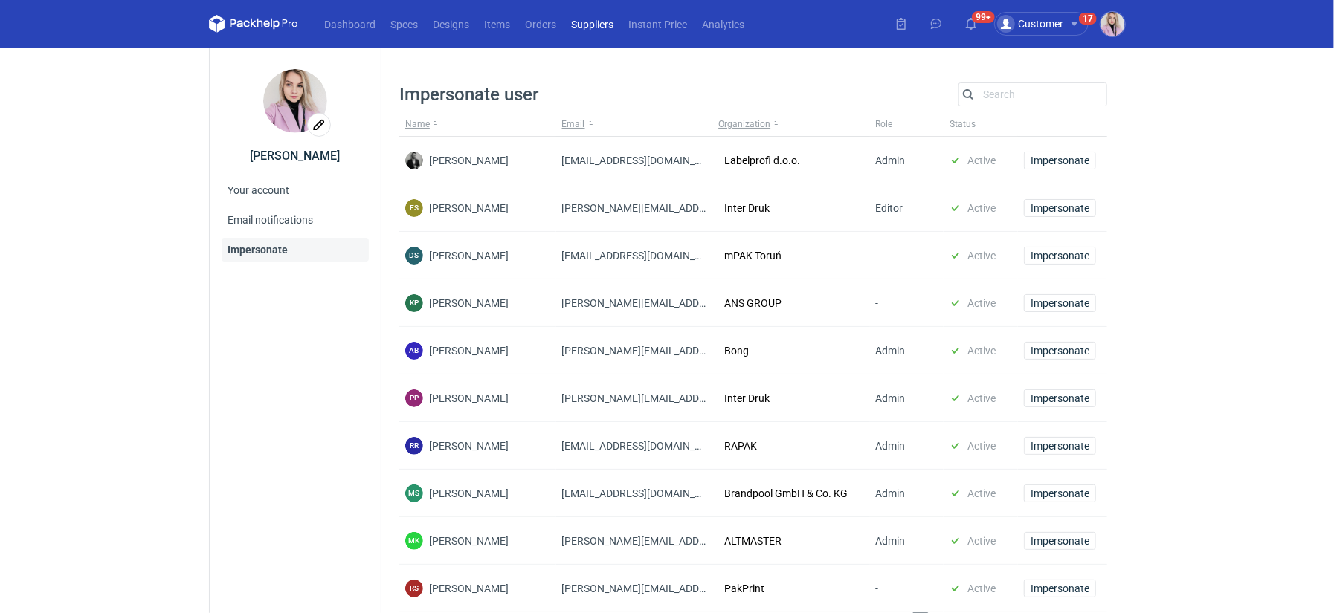
click at [588, 25] on link "Suppliers" at bounding box center [592, 24] width 57 height 18
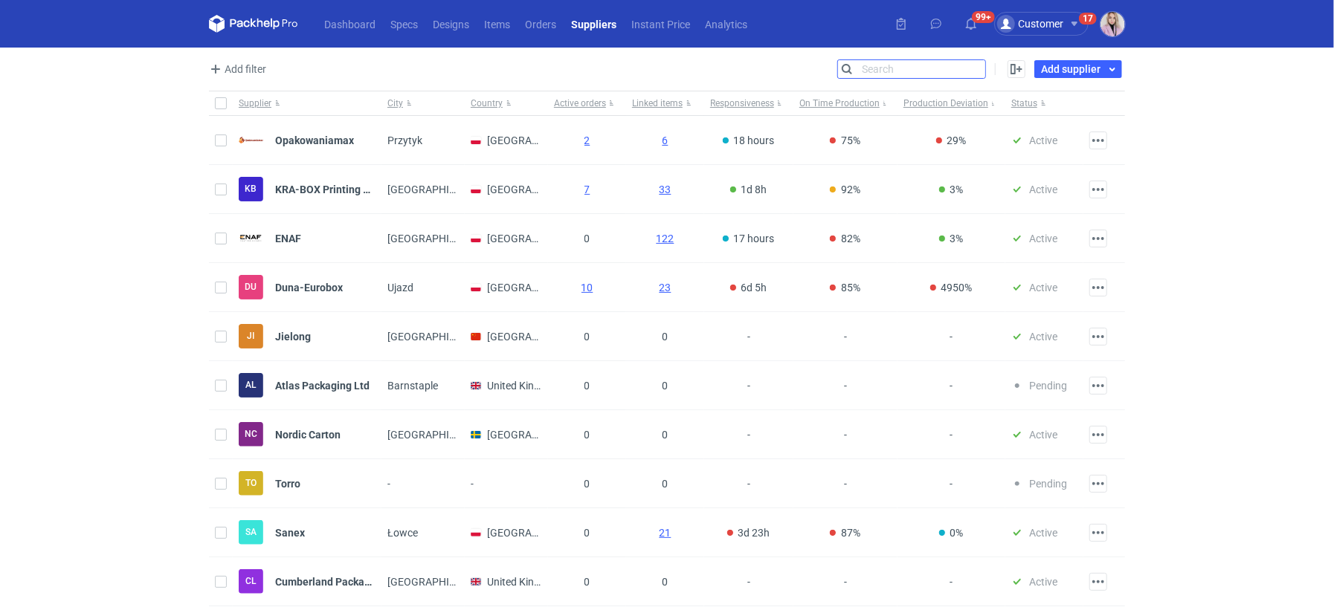
click at [981, 68] on input "Search" at bounding box center [911, 69] width 147 height 18
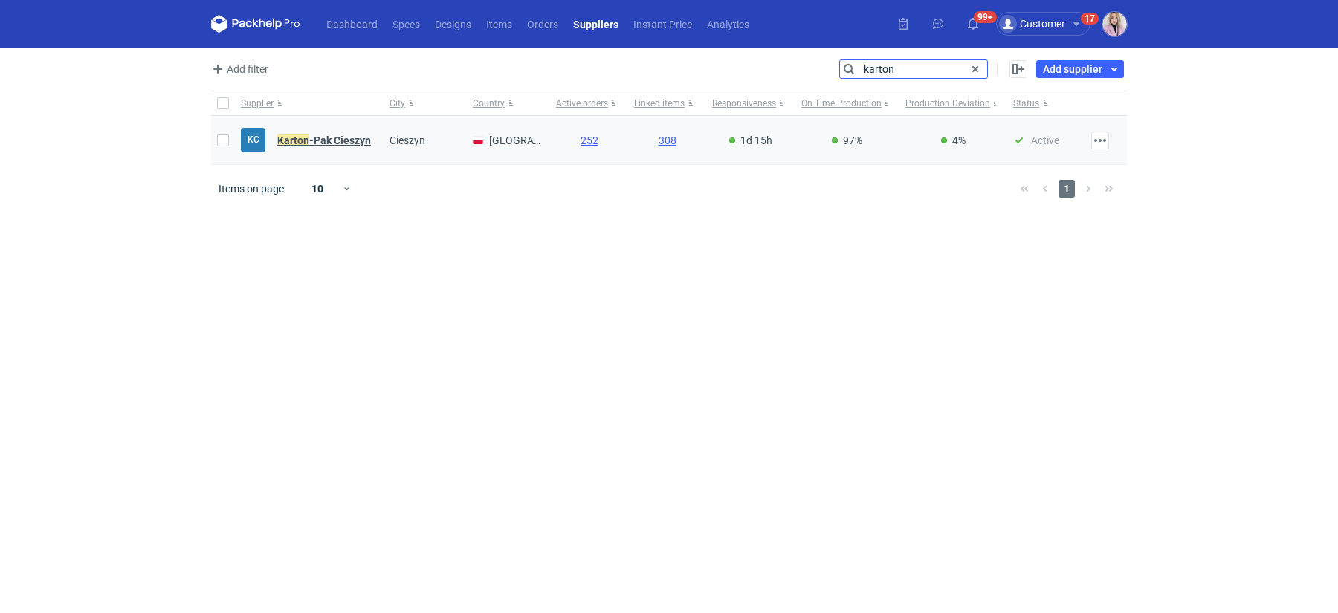
type input "karton"
click at [317, 136] on strong "Karton -Pak Cieszyn" at bounding box center [324, 141] width 94 height 12
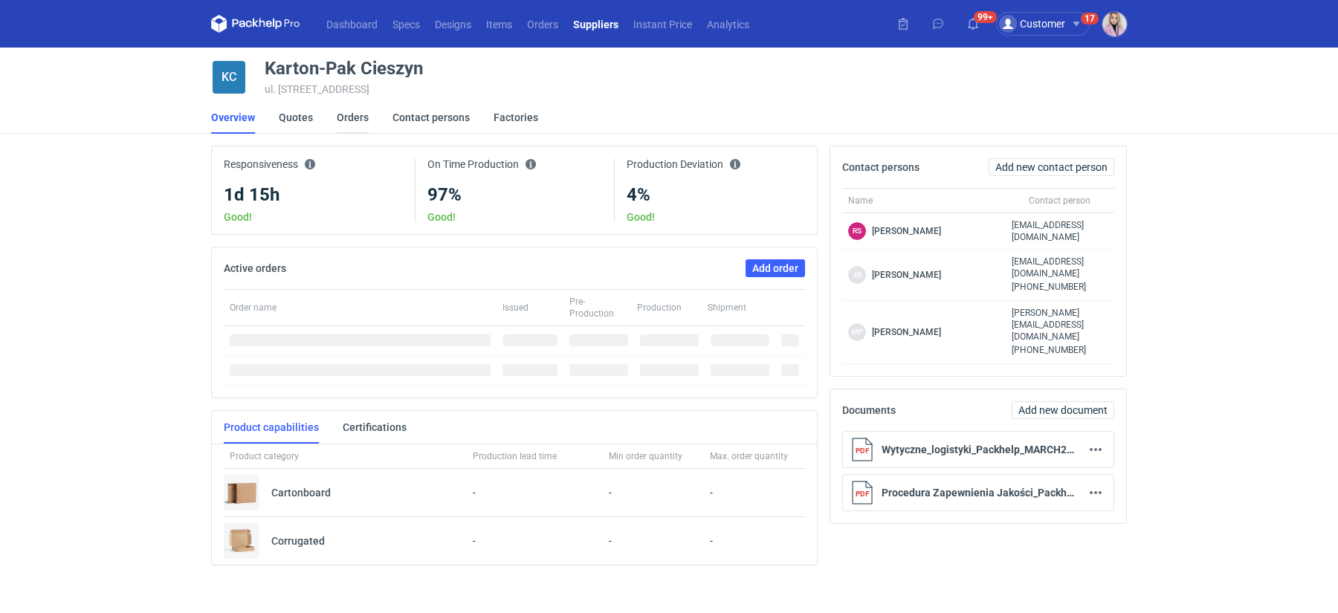
click at [355, 118] on link "Orders" at bounding box center [353, 117] width 32 height 33
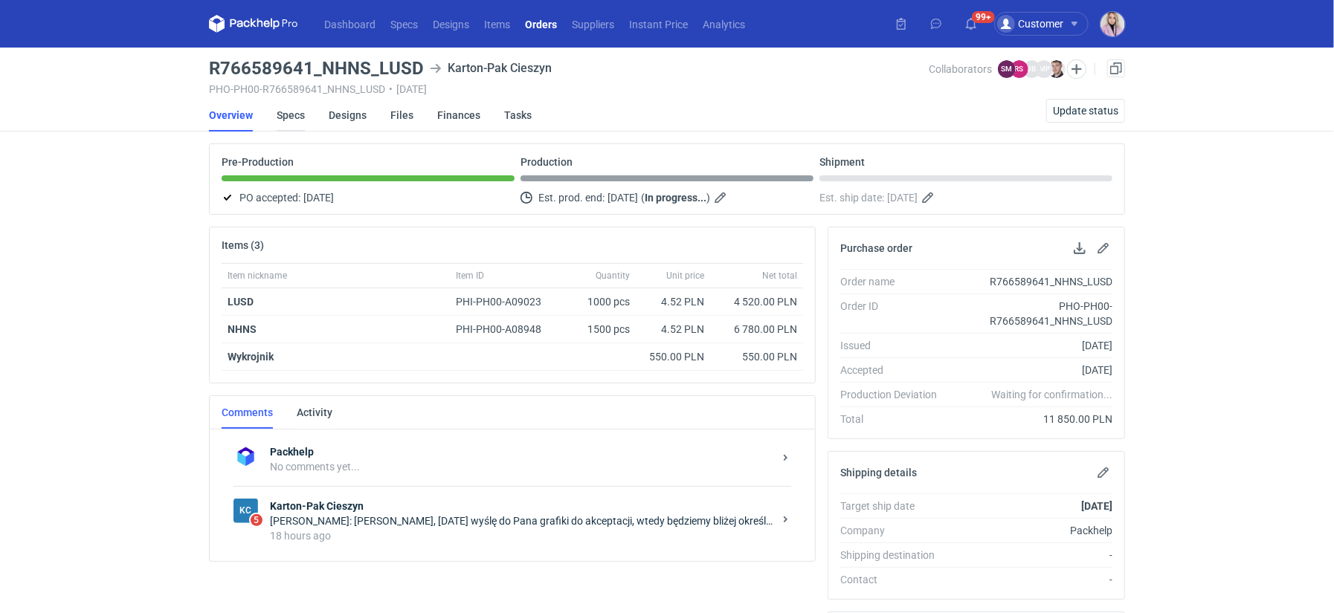
click at [291, 109] on link "Specs" at bounding box center [291, 115] width 28 height 33
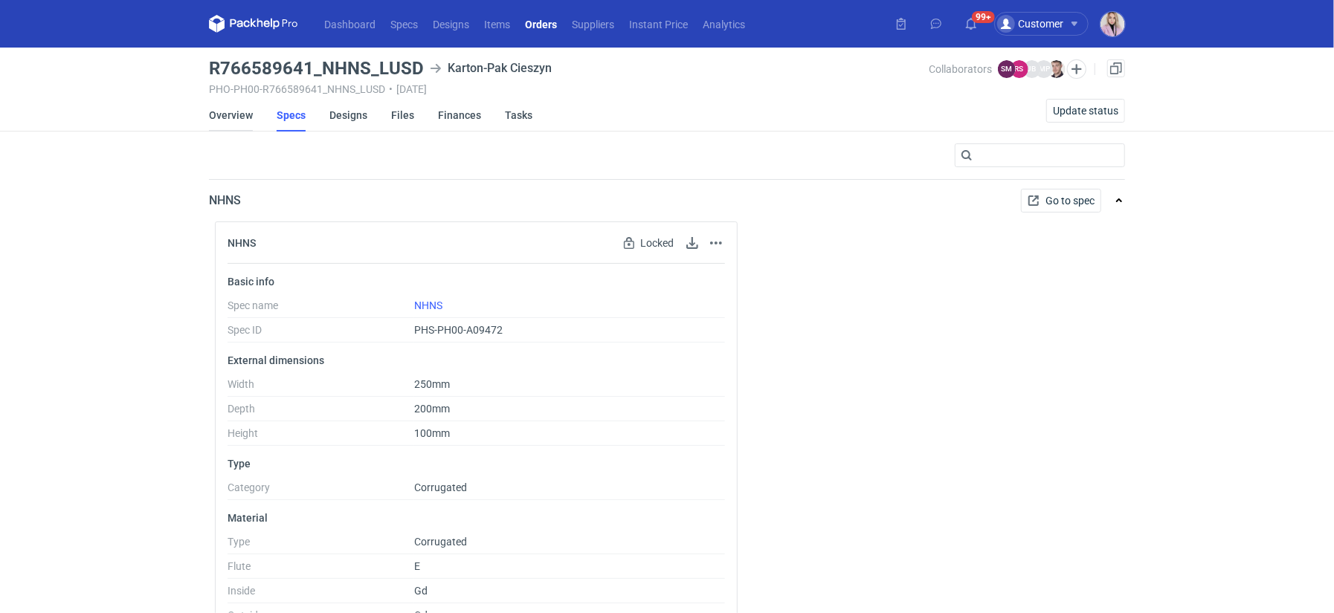
click at [231, 112] on link "Overview" at bounding box center [231, 115] width 44 height 33
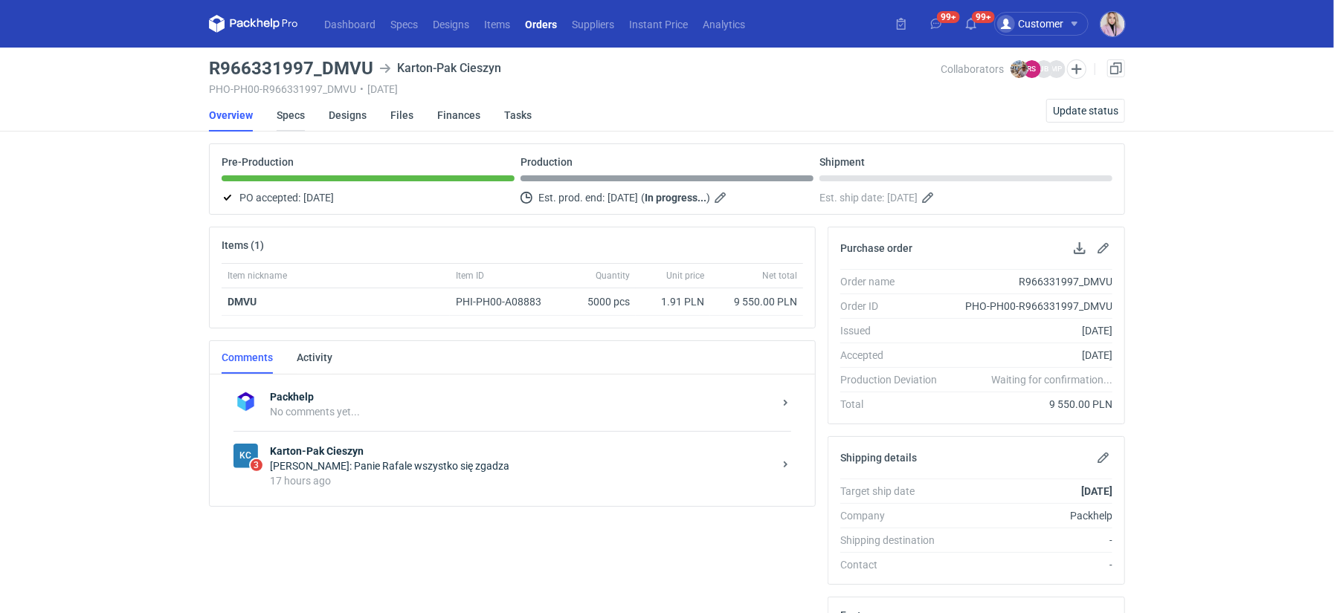
click at [301, 108] on link "Specs" at bounding box center [291, 115] width 28 height 33
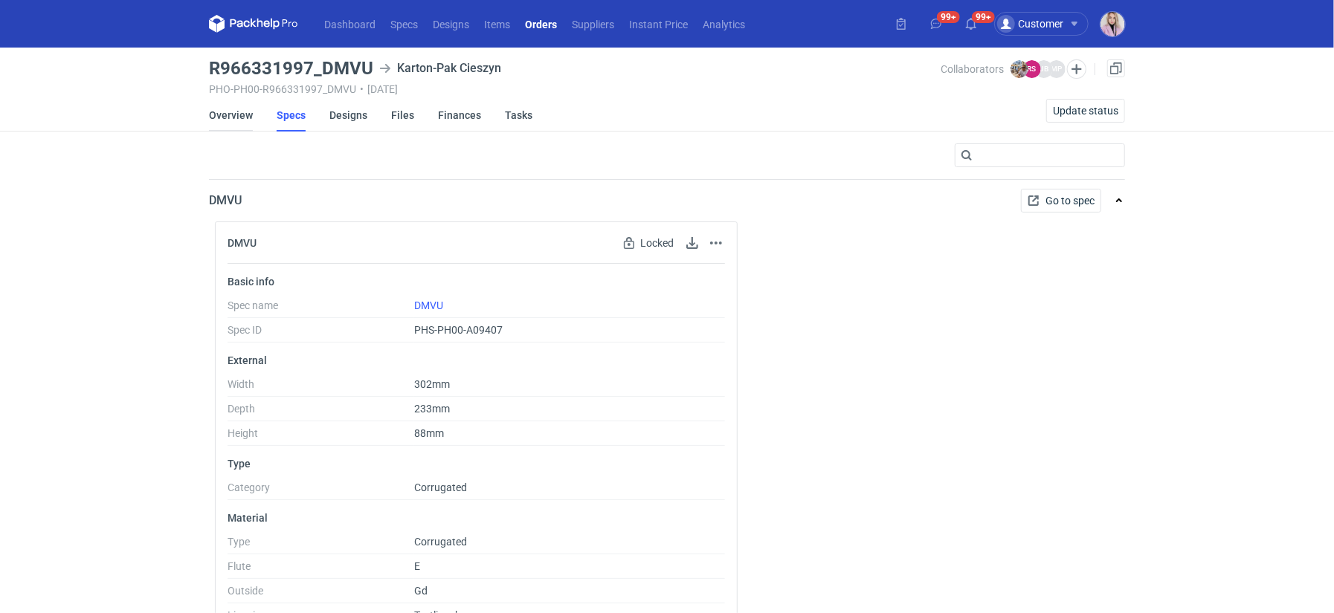
click at [233, 115] on link "Overview" at bounding box center [231, 115] width 44 height 33
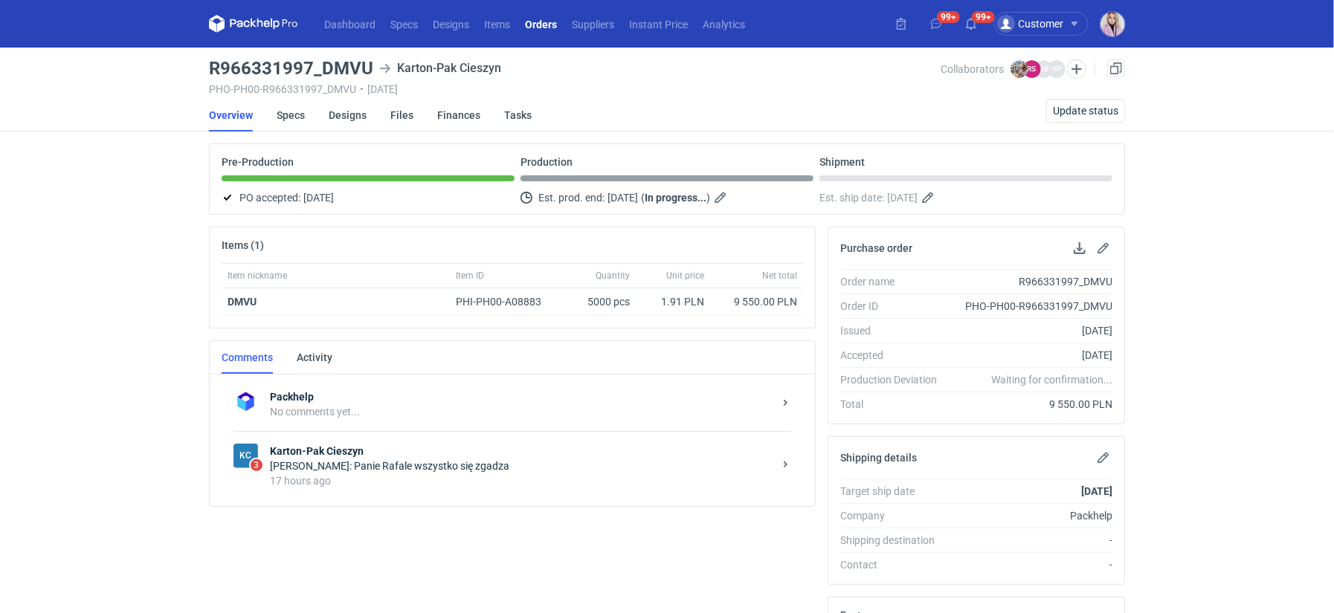
click at [319, 434] on div "KC 3 Karton-Pak Cieszyn Michał Palasek: Panie Rafale wszystko się zgadza 17 hou…" at bounding box center [512, 465] width 558 height 69
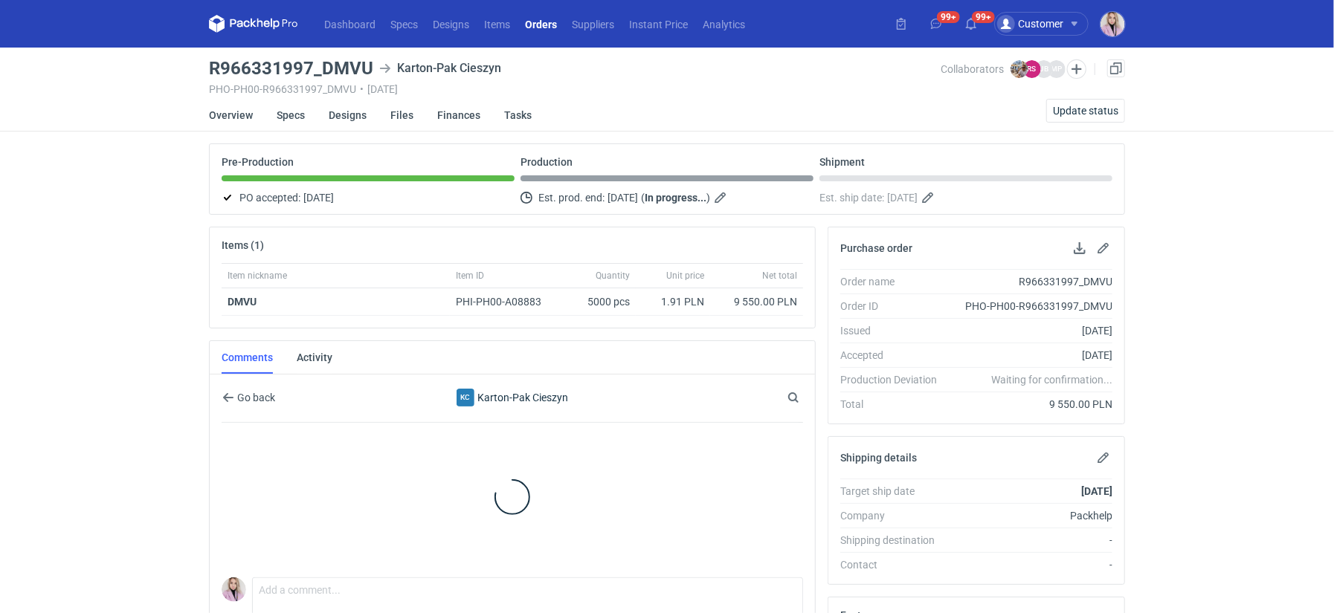
scroll to position [21, 0]
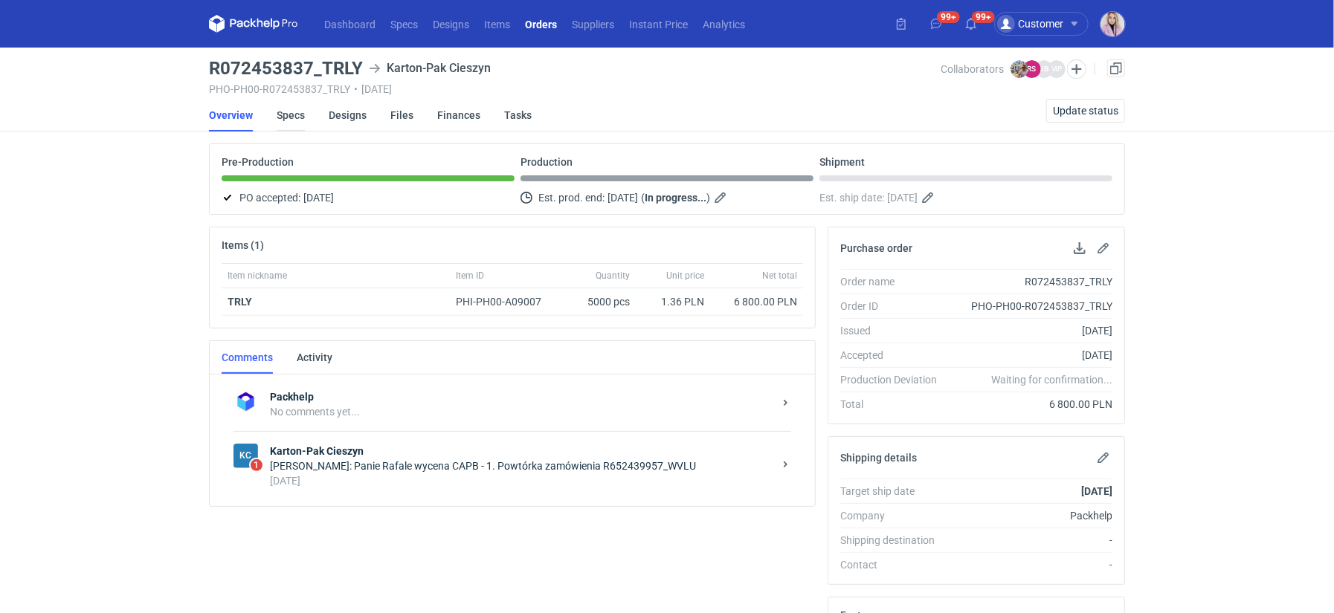
click at [284, 98] on main "R072453837_TRLY Karton-Pak Cieszyn PHO-PH00-R072453837_TRLY • 03/09/2025 Collab…" at bounding box center [667, 511] width 928 height 926
click at [288, 115] on link "Specs" at bounding box center [291, 115] width 28 height 33
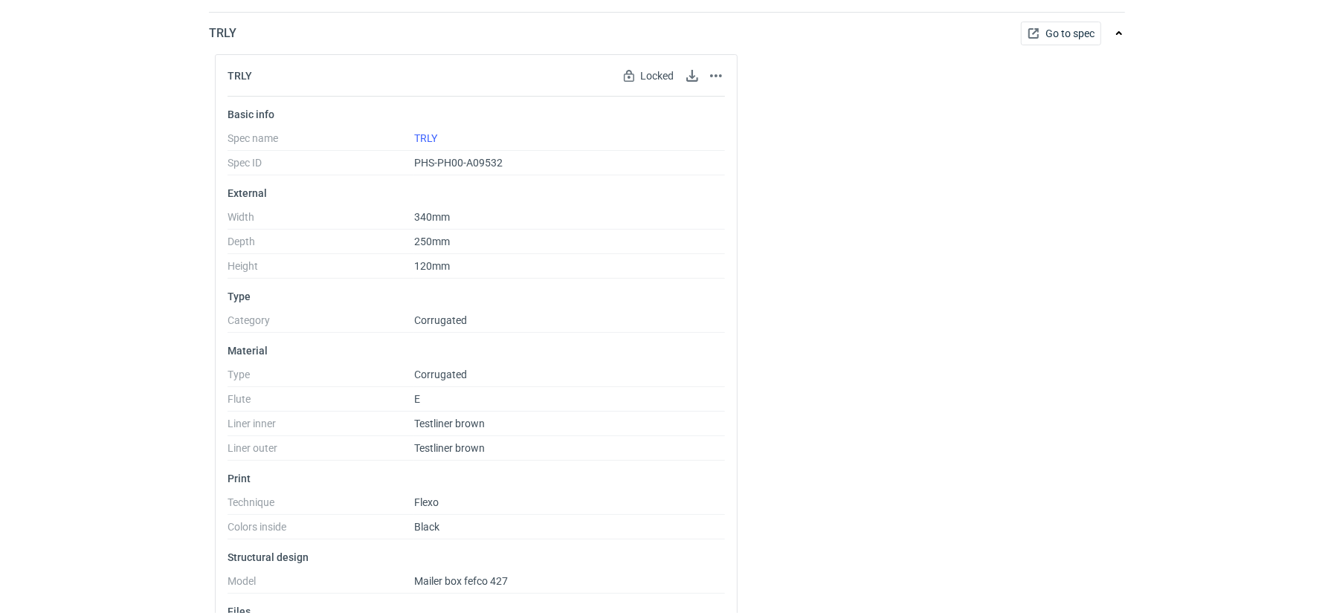
scroll to position [168, 0]
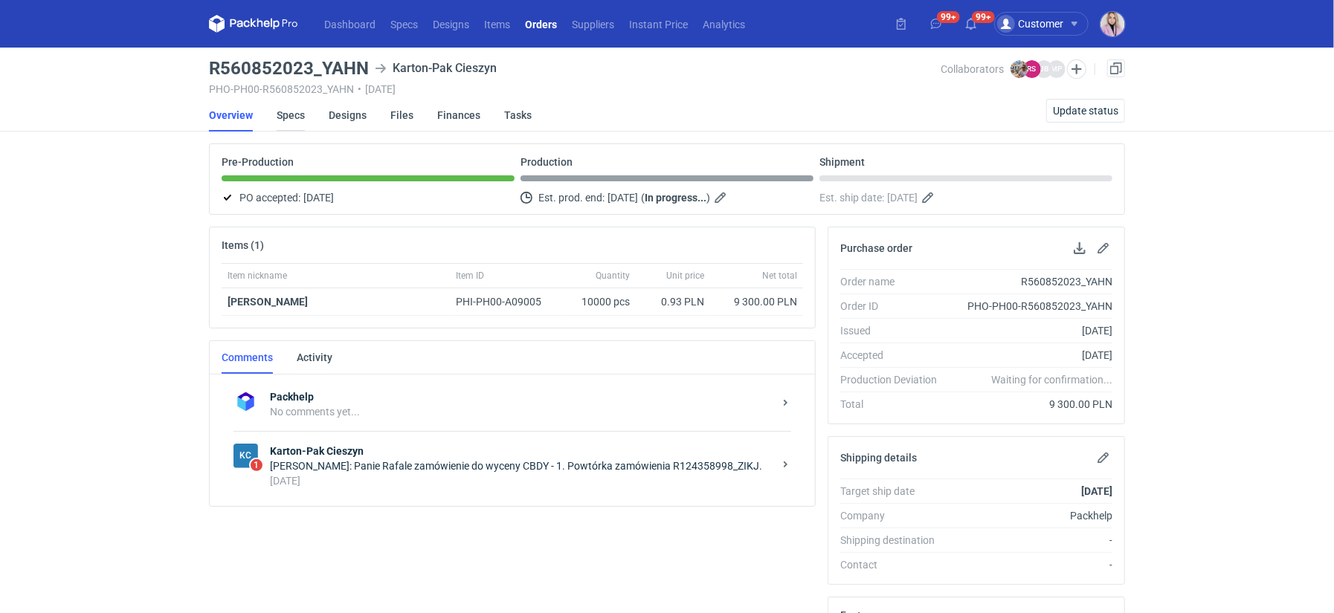
click at [290, 122] on link "Specs" at bounding box center [291, 115] width 28 height 33
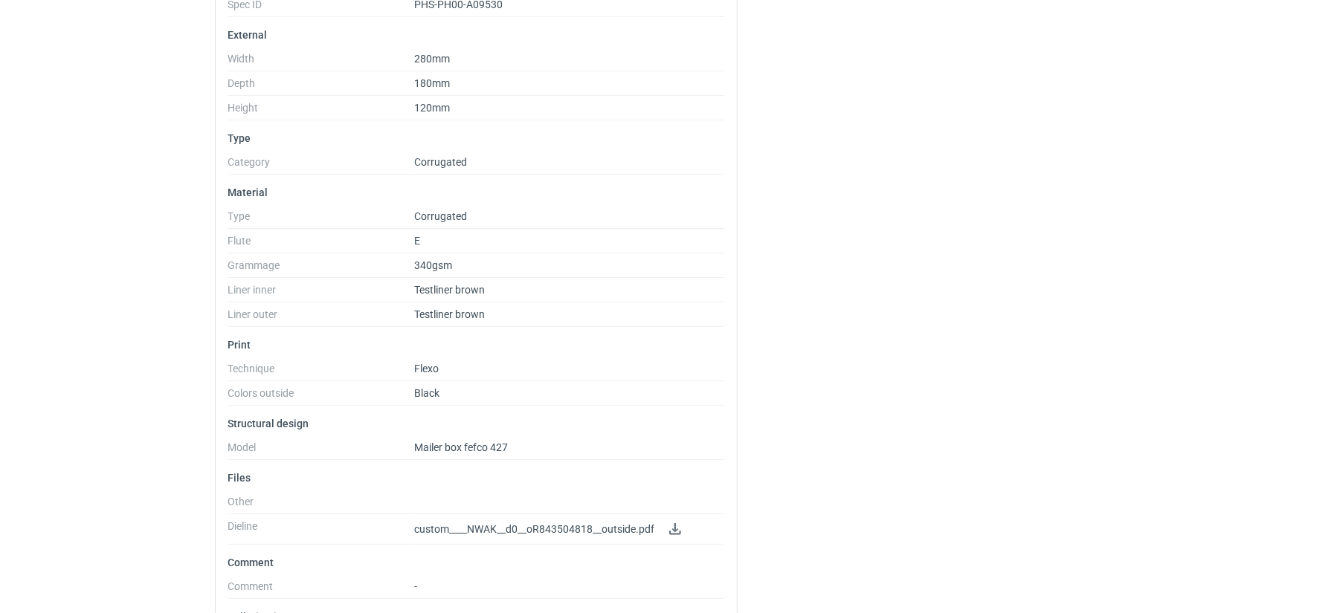
scroll to position [328, 0]
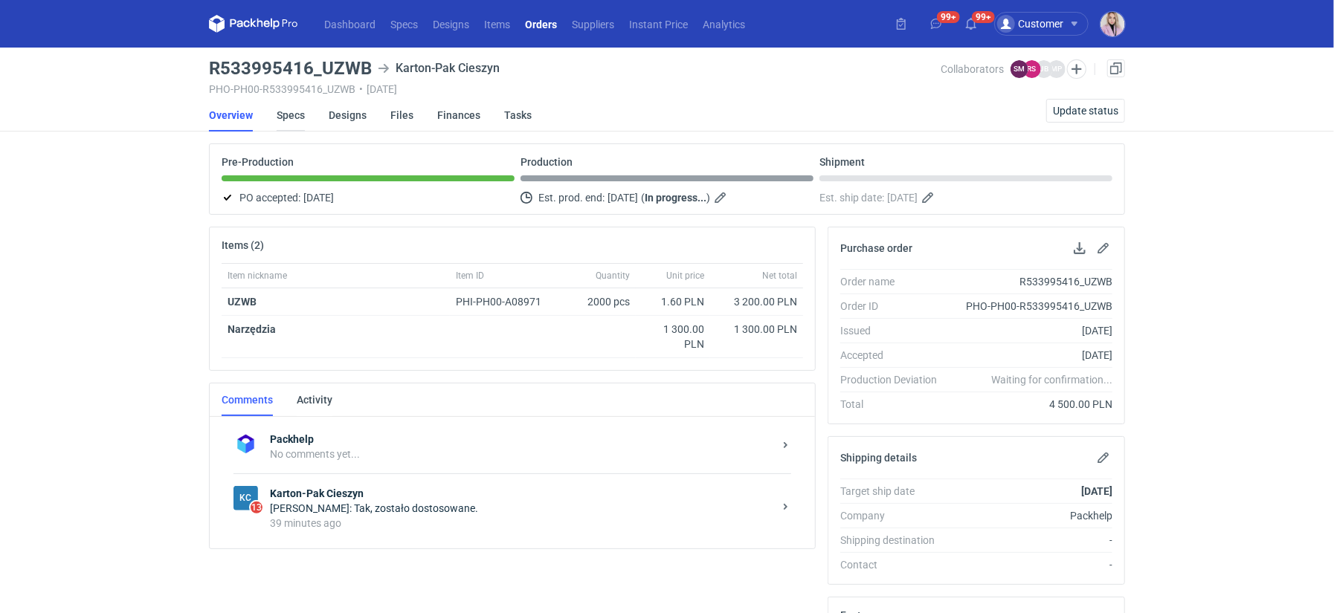
click at [293, 120] on link "Specs" at bounding box center [291, 115] width 28 height 33
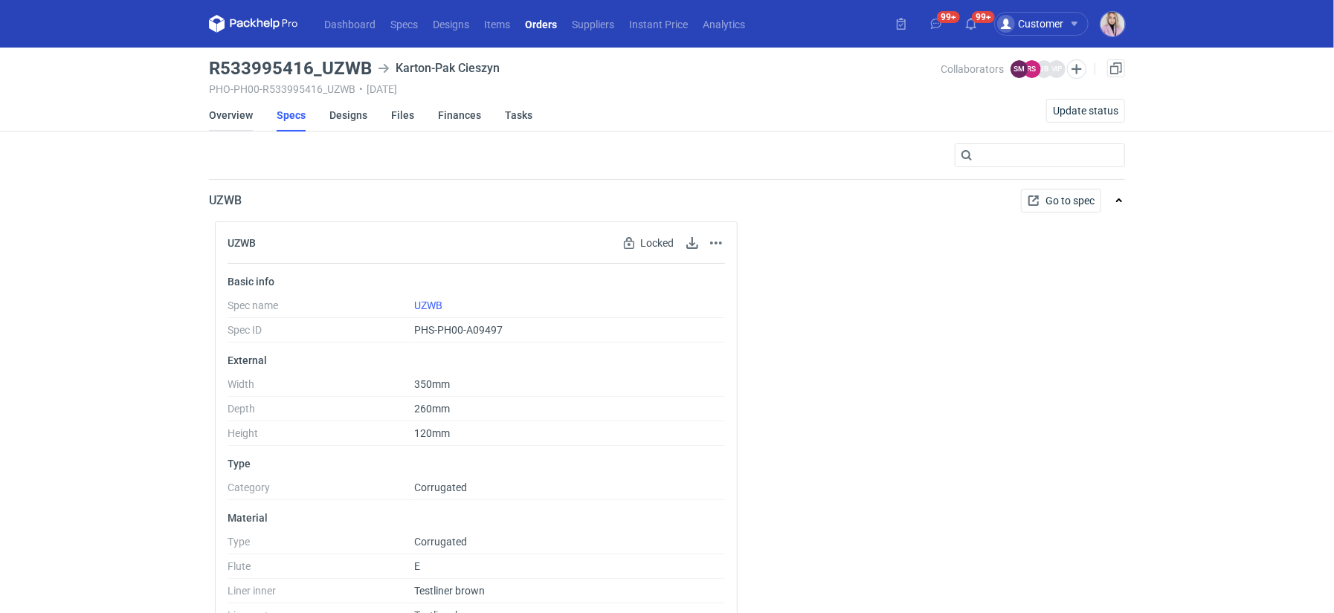
click at [222, 114] on link "Overview" at bounding box center [231, 115] width 44 height 33
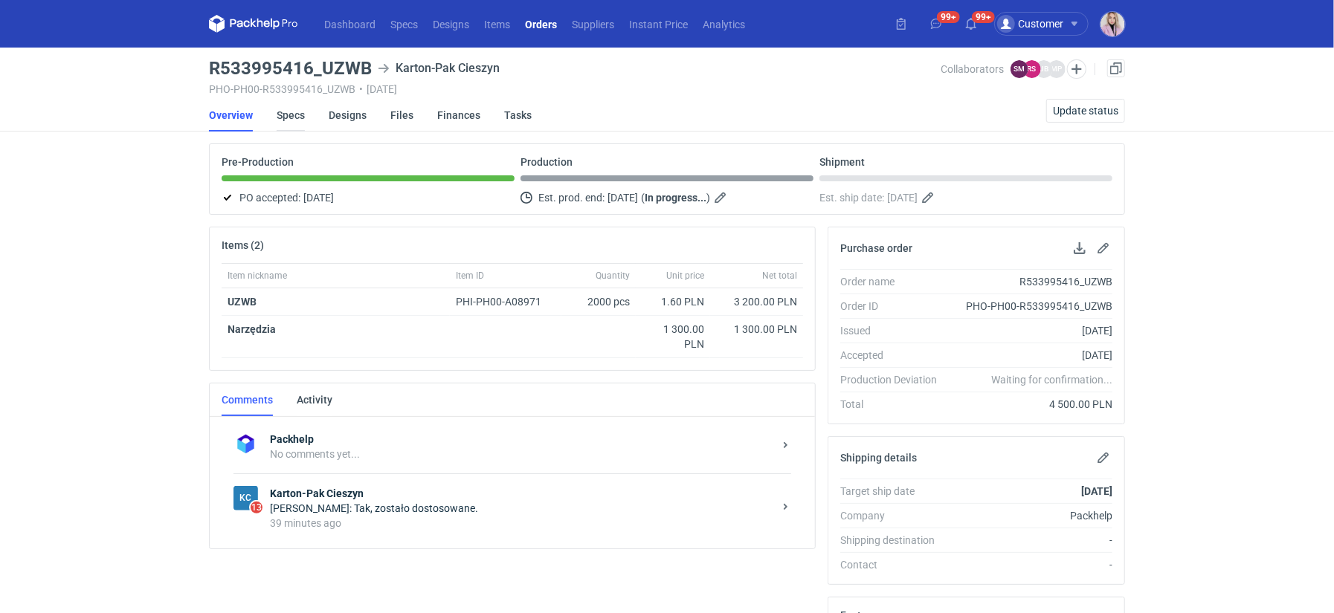
click at [290, 111] on link "Specs" at bounding box center [291, 115] width 28 height 33
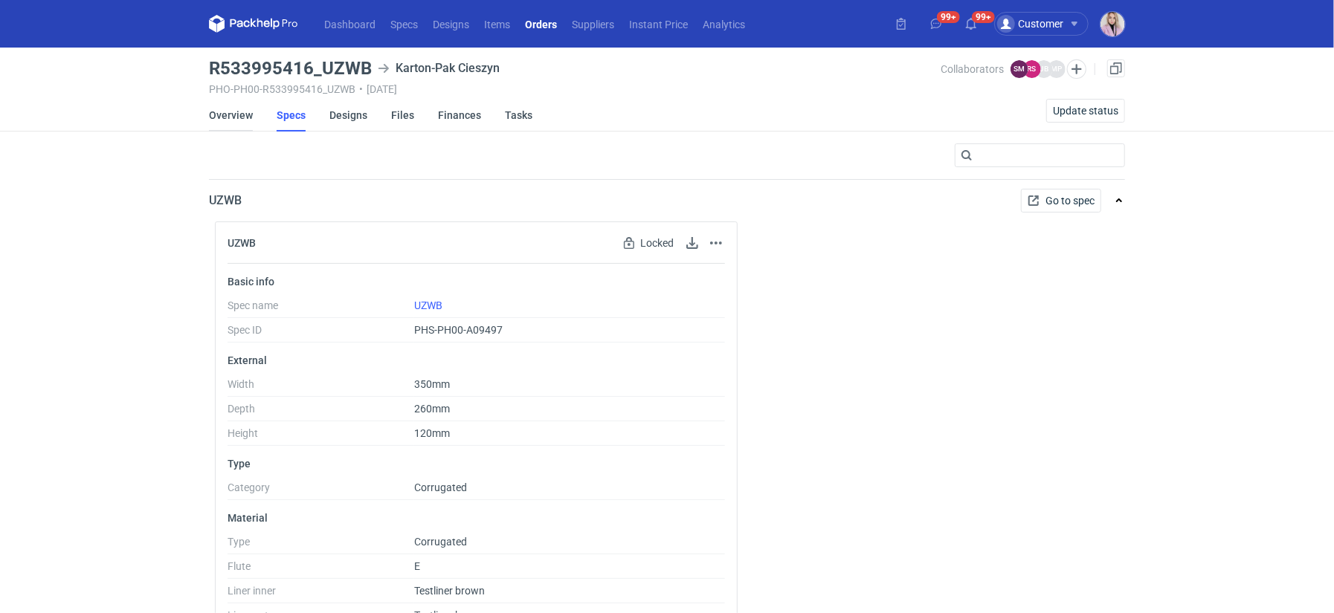
click at [226, 115] on link "Overview" at bounding box center [231, 115] width 44 height 33
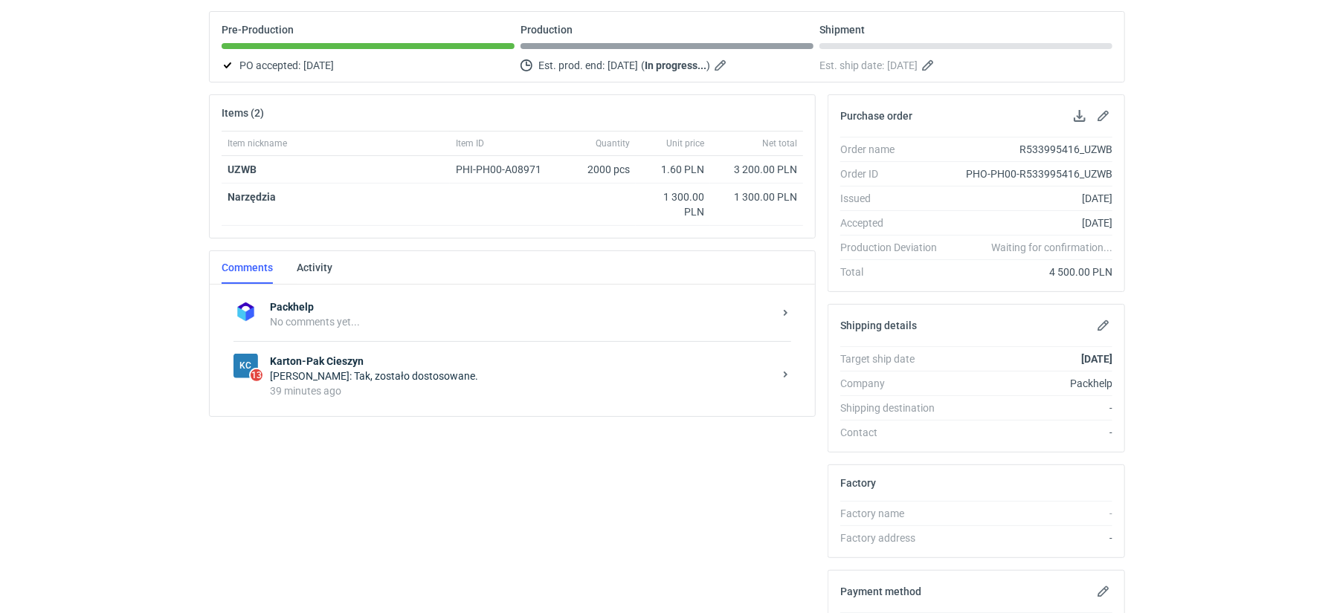
click at [430, 369] on div "Rafał Stani: Tak, zostało dostosowane." at bounding box center [521, 376] width 503 height 15
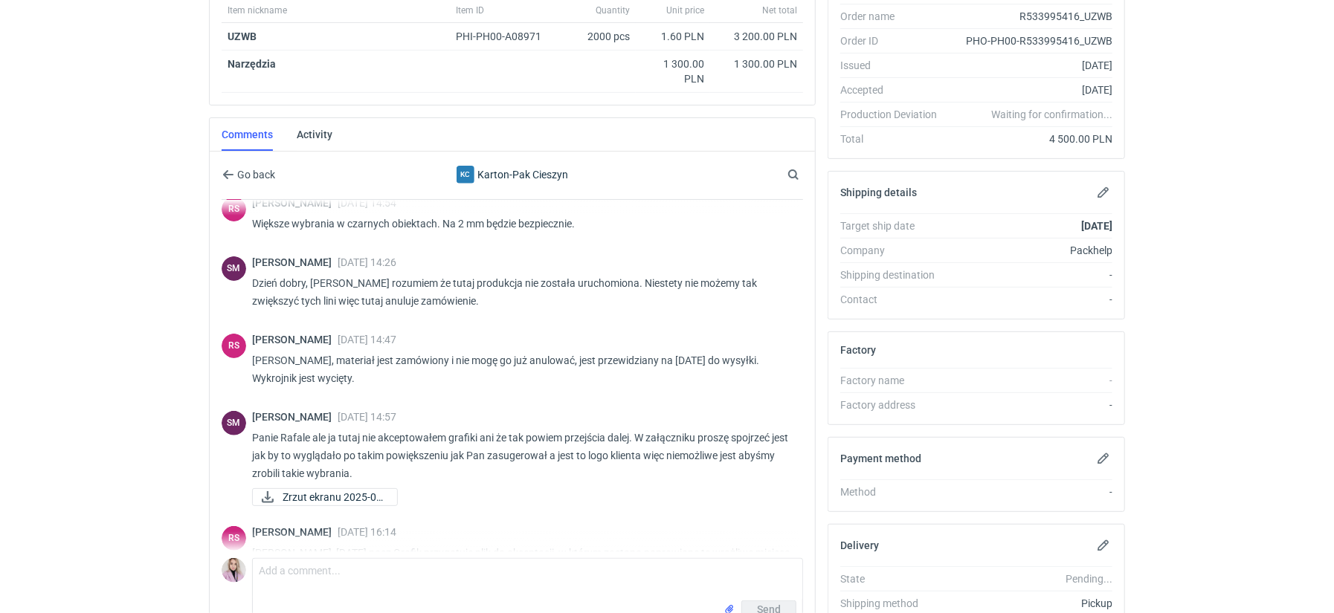
scroll to position [610, 0]
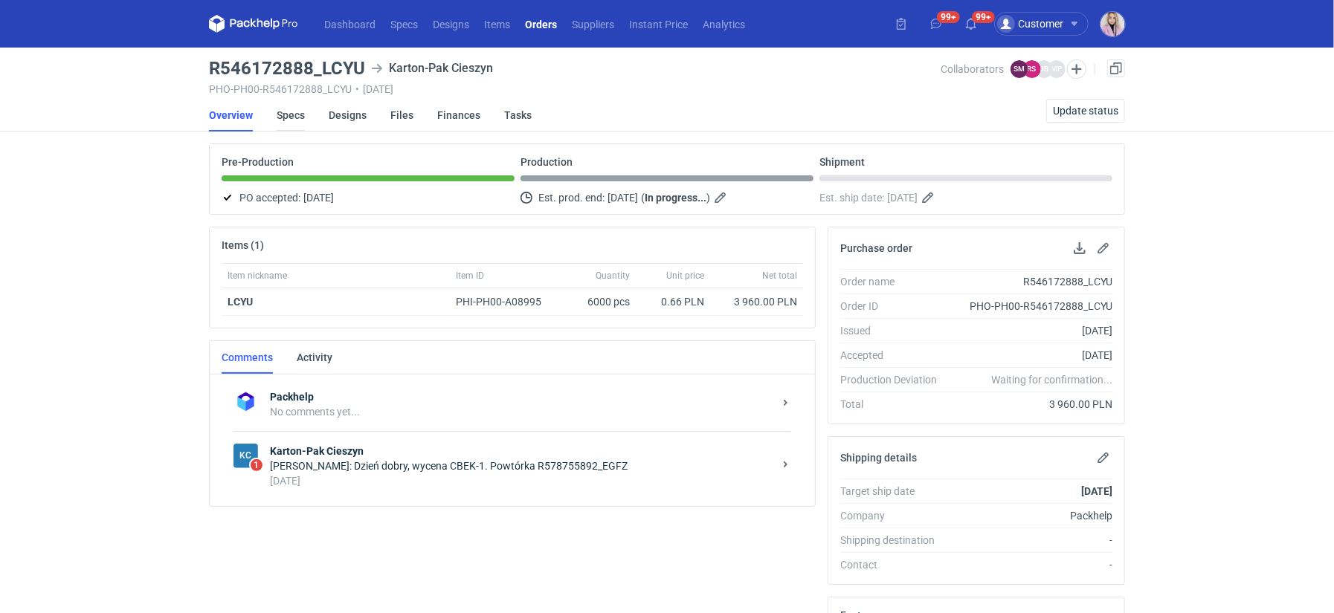
click at [287, 124] on link "Specs" at bounding box center [291, 115] width 28 height 33
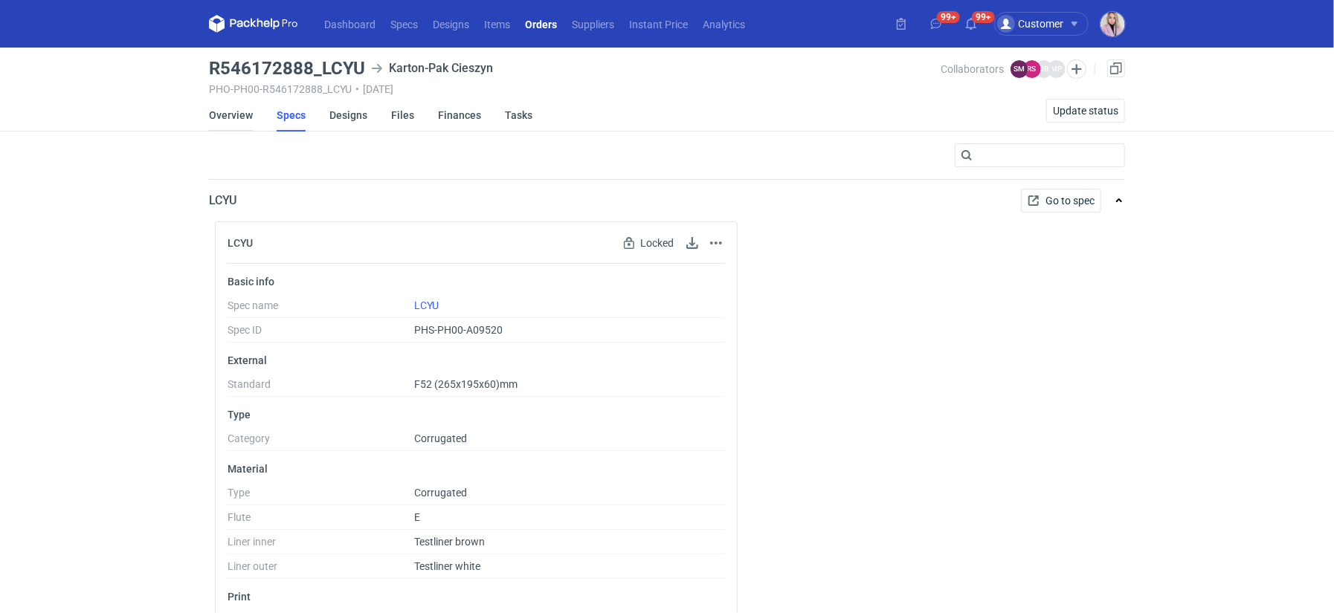
click at [226, 111] on link "Overview" at bounding box center [231, 115] width 44 height 33
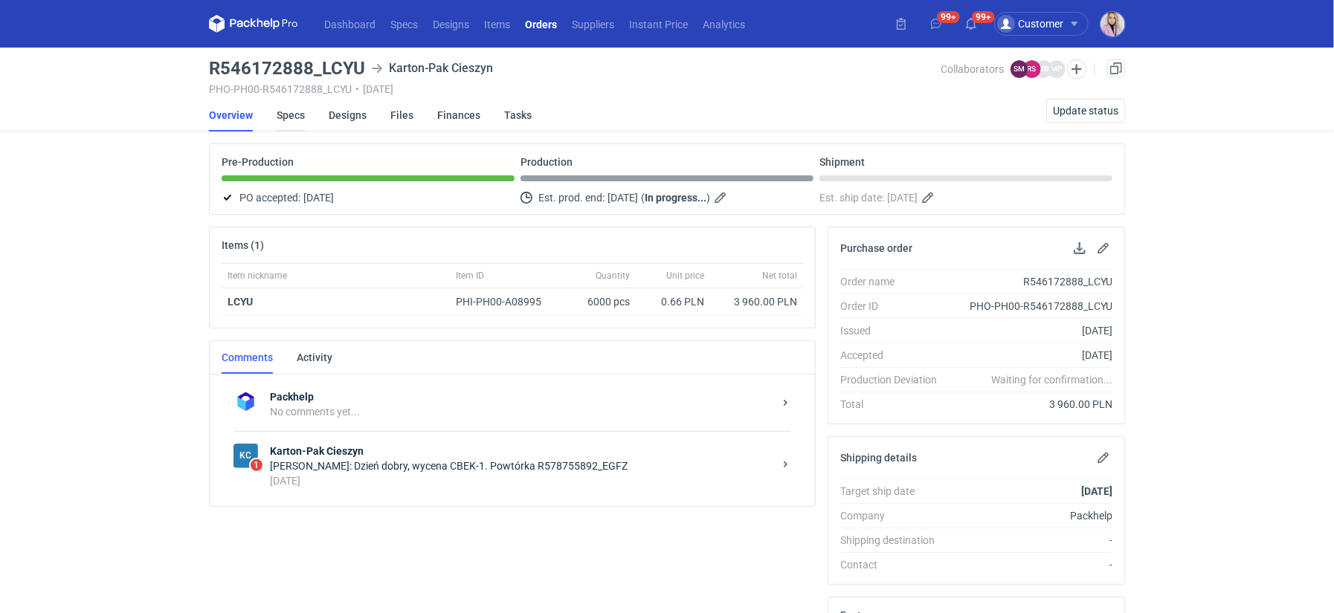
click at [283, 120] on link "Specs" at bounding box center [291, 115] width 28 height 33
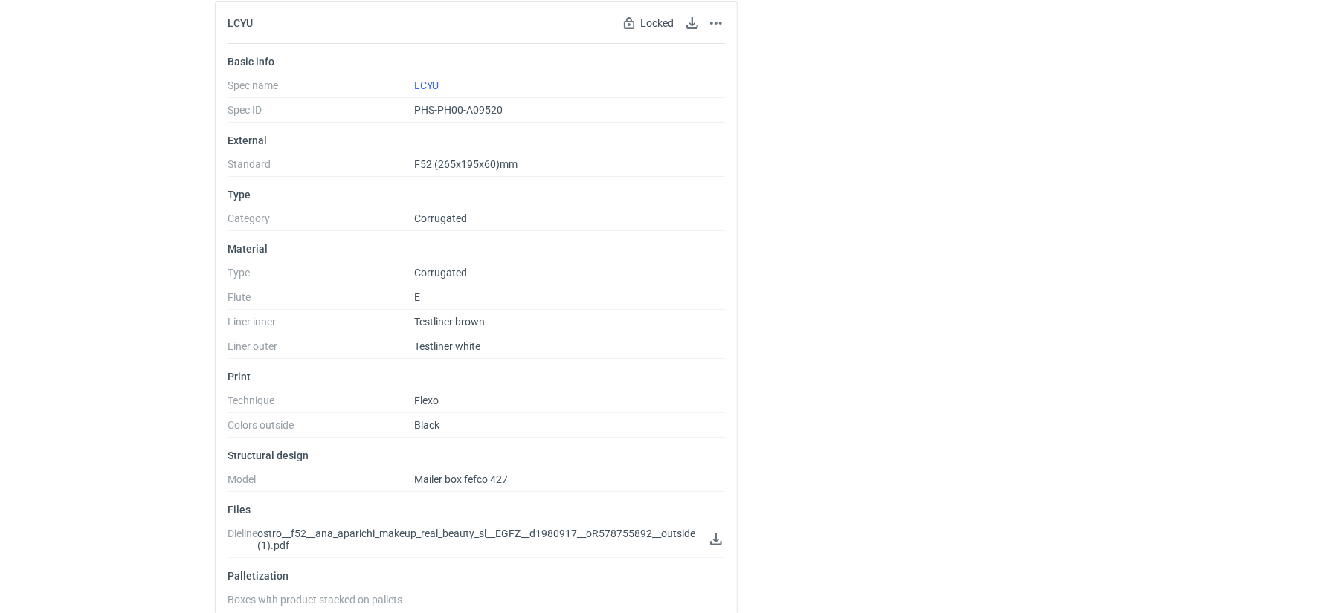
scroll to position [243, 0]
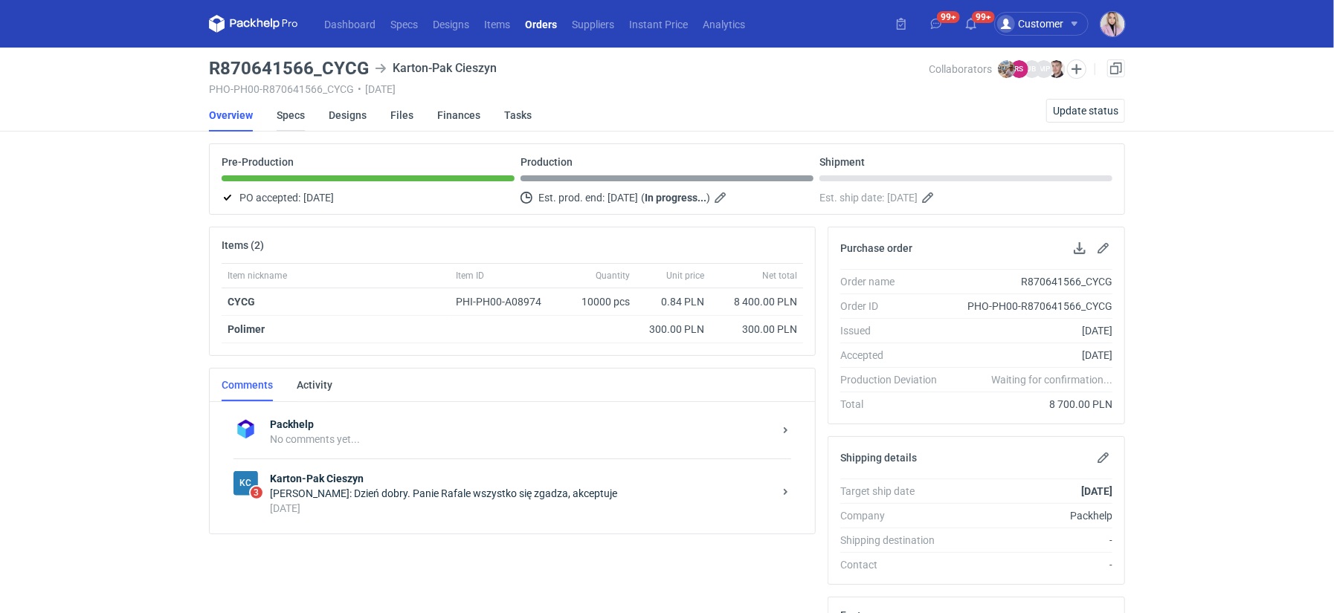
click at [284, 118] on link "Specs" at bounding box center [291, 115] width 28 height 33
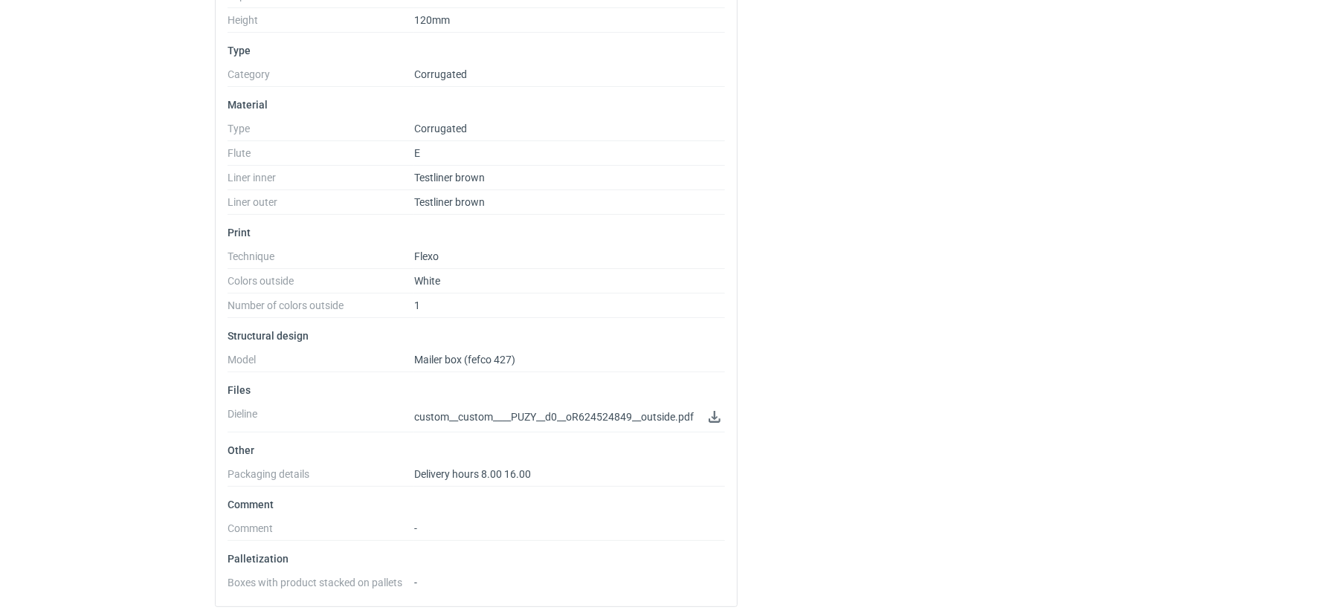
scroll to position [413, 0]
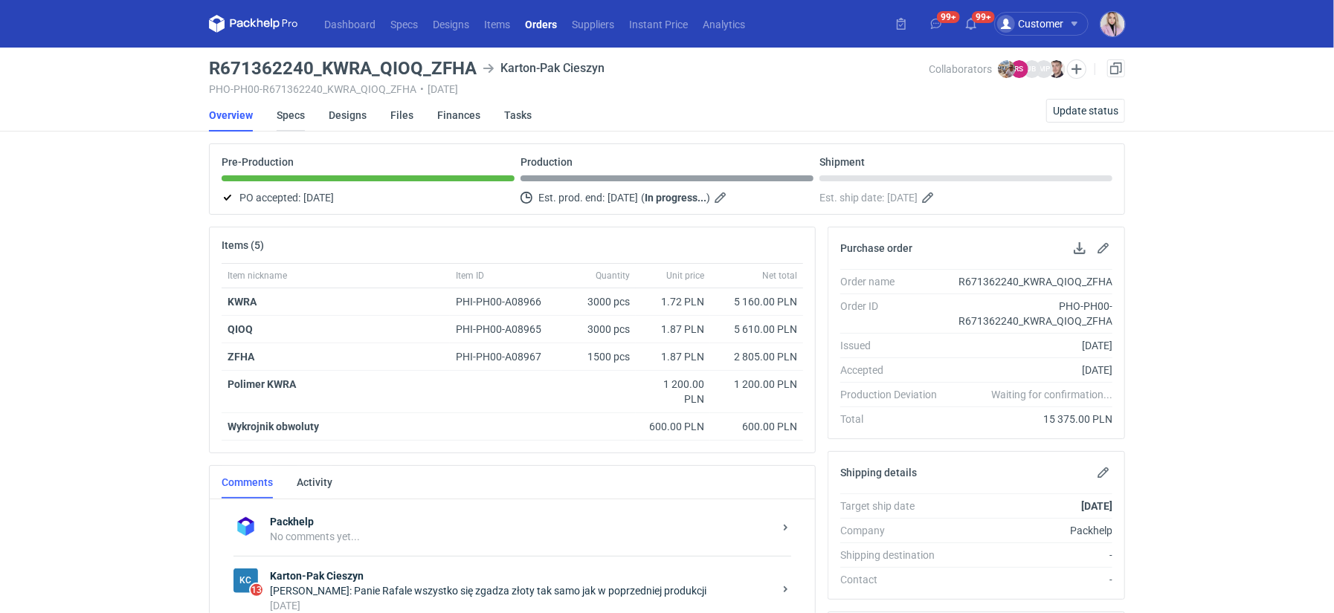
click at [284, 112] on link "Specs" at bounding box center [291, 115] width 28 height 33
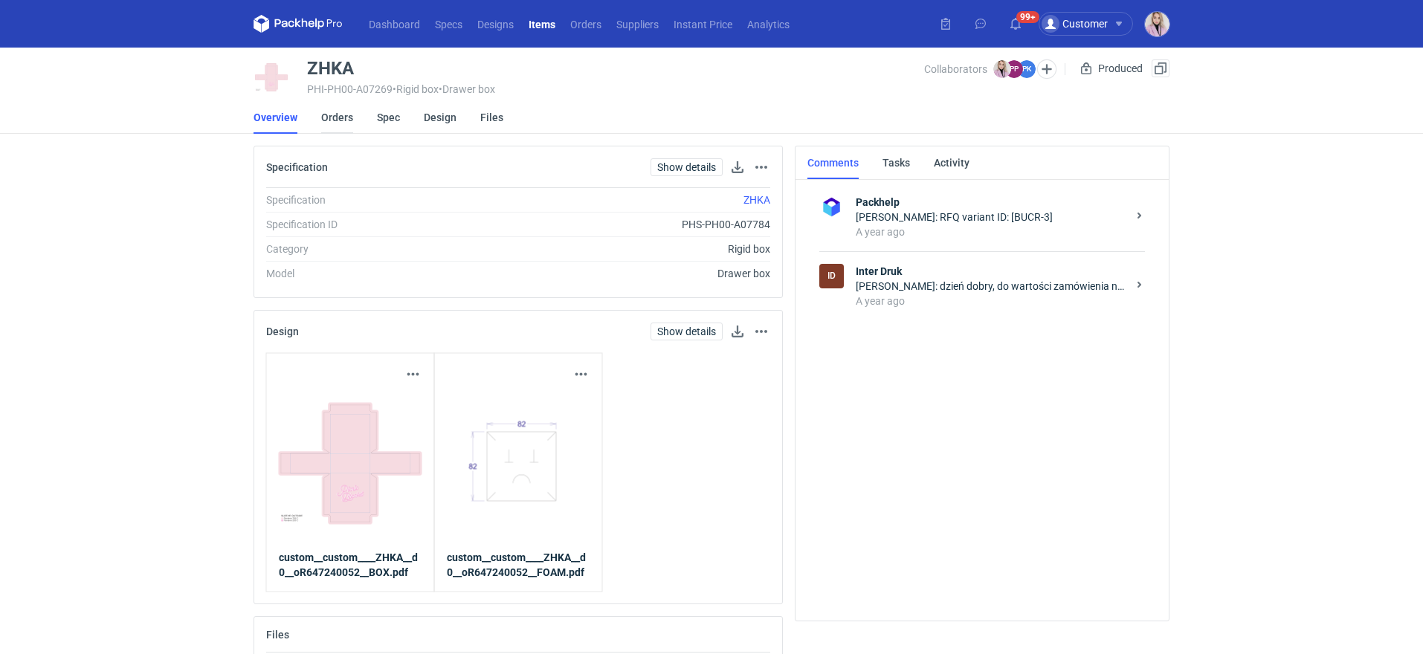
click at [335, 120] on link "Orders" at bounding box center [337, 117] width 32 height 33
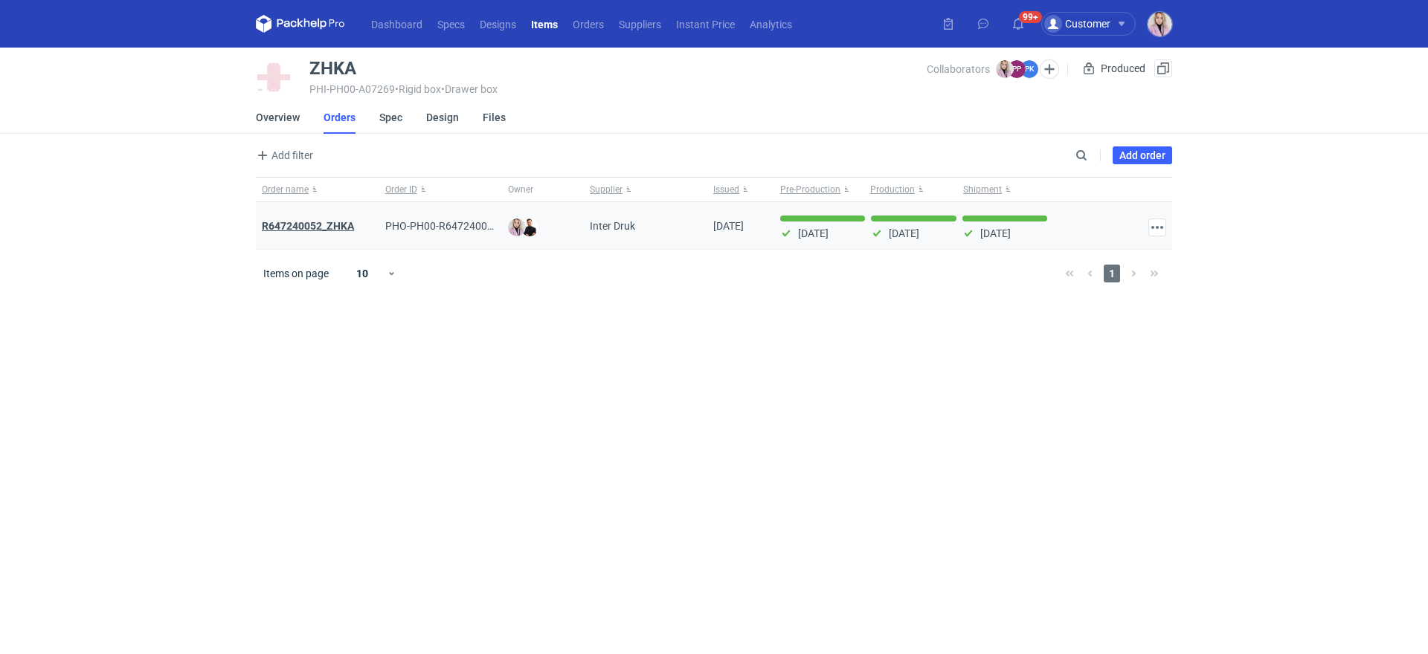
click at [309, 220] on strong "R647240052_ZHKA" at bounding box center [308, 226] width 92 height 12
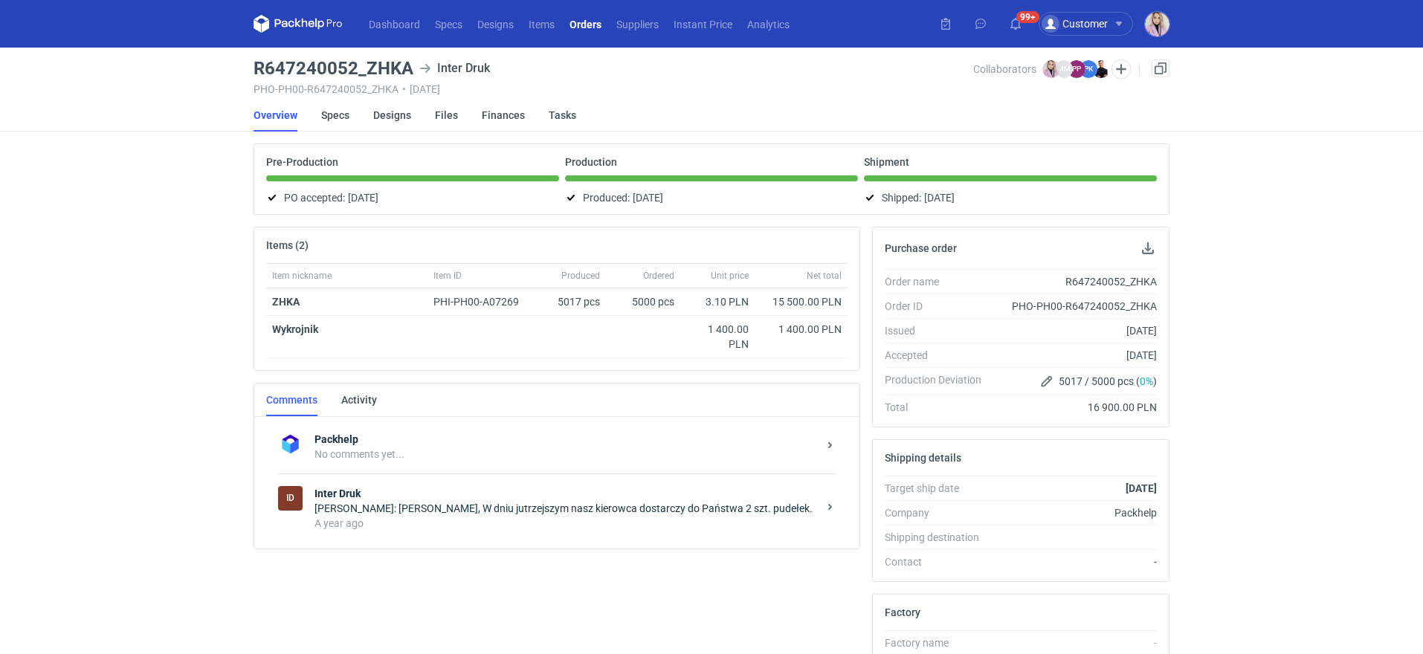
click at [457, 489] on strong "Inter Druk" at bounding box center [566, 493] width 503 height 15
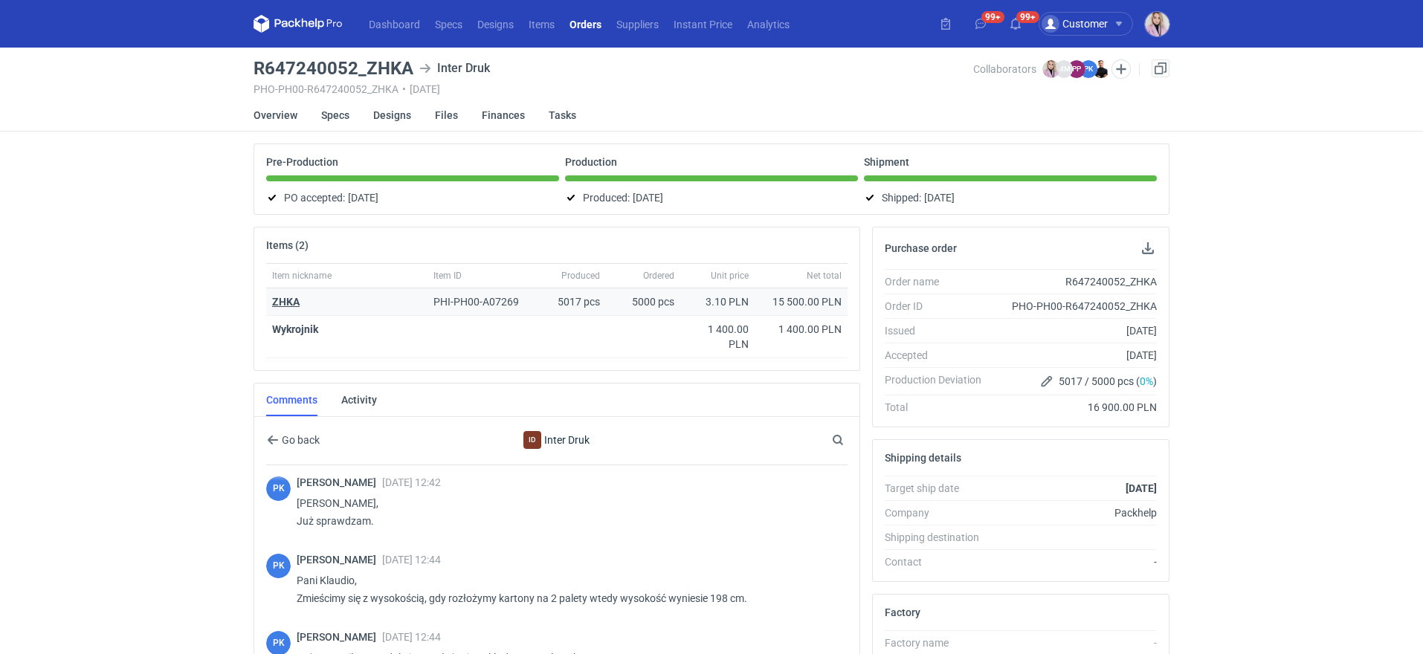
click at [281, 300] on strong "ZHKA" at bounding box center [286, 302] width 28 height 12
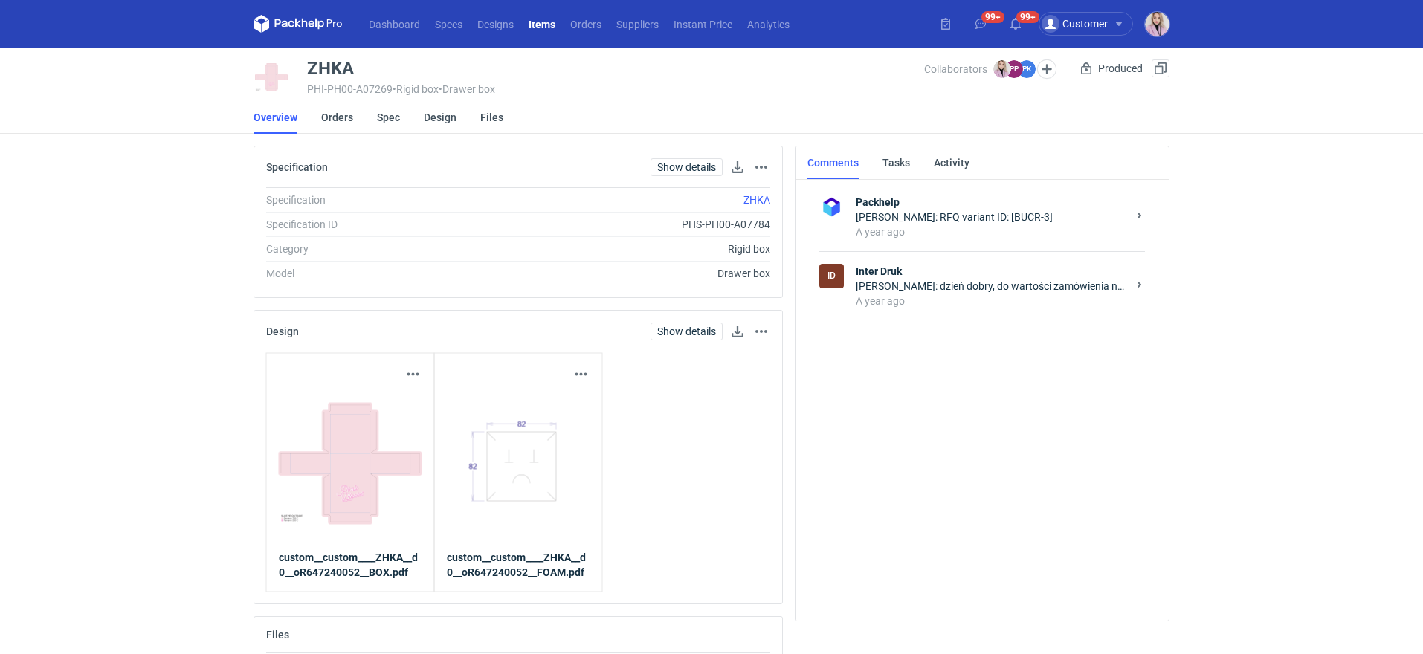
click at [966, 307] on div "A year ago" at bounding box center [991, 301] width 271 height 15
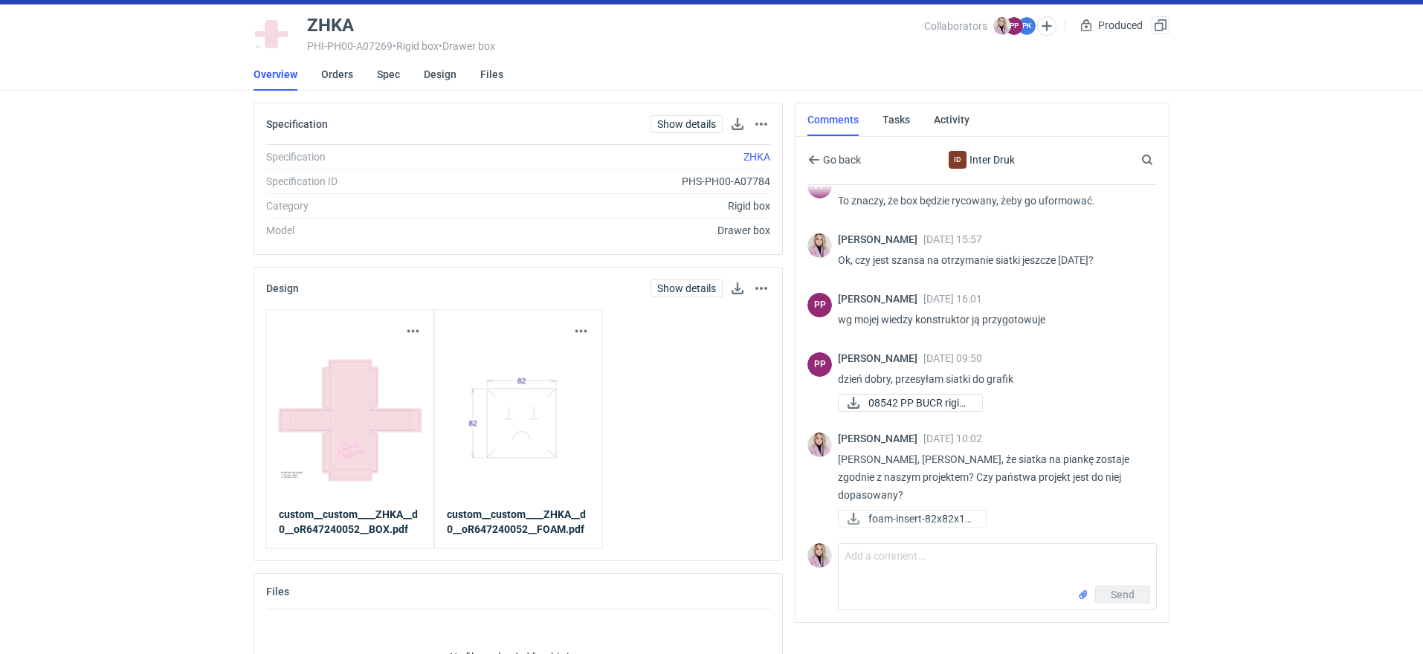
scroll to position [1155, 0]
click at [904, 410] on span "08542 PP BUCR rigid ..." at bounding box center [919, 401] width 102 height 16
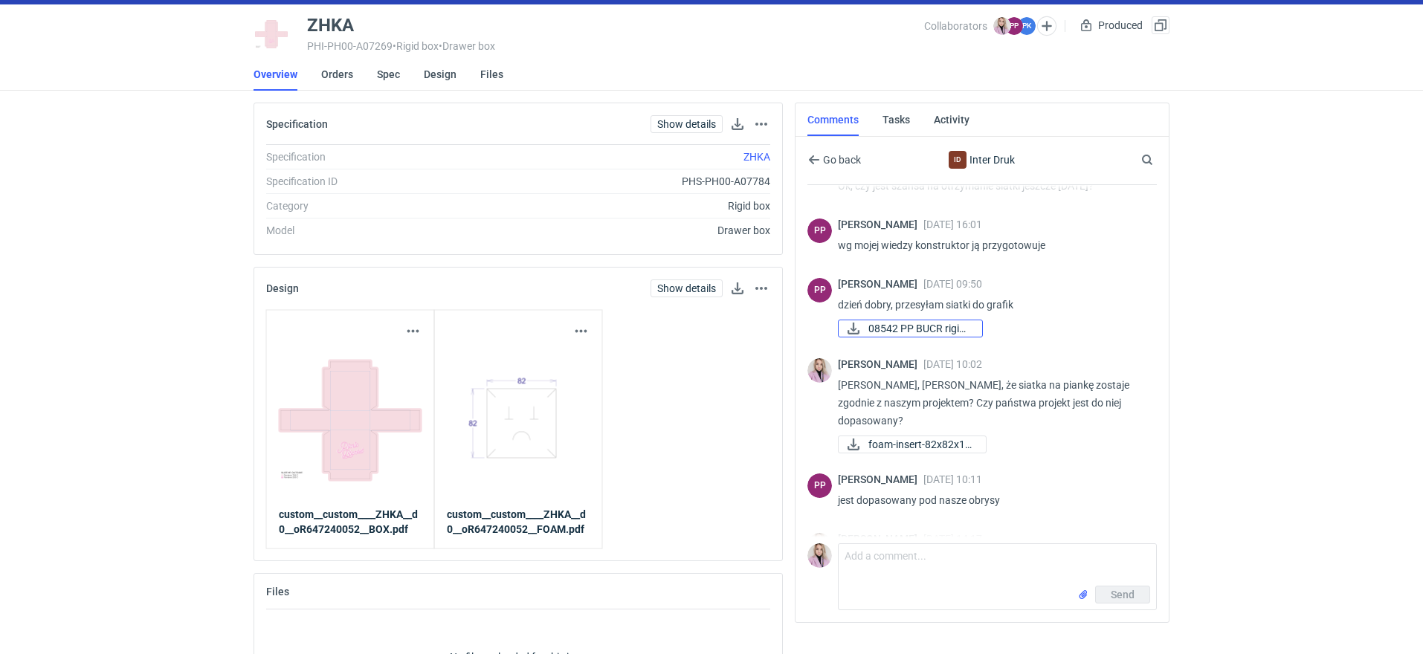
scroll to position [1229, 0]
click at [1188, 428] on div "Dashboard Specs Designs Items Orders Suppliers Instant Price Analytics 99+ 99+ …" at bounding box center [711, 284] width 1423 height 654
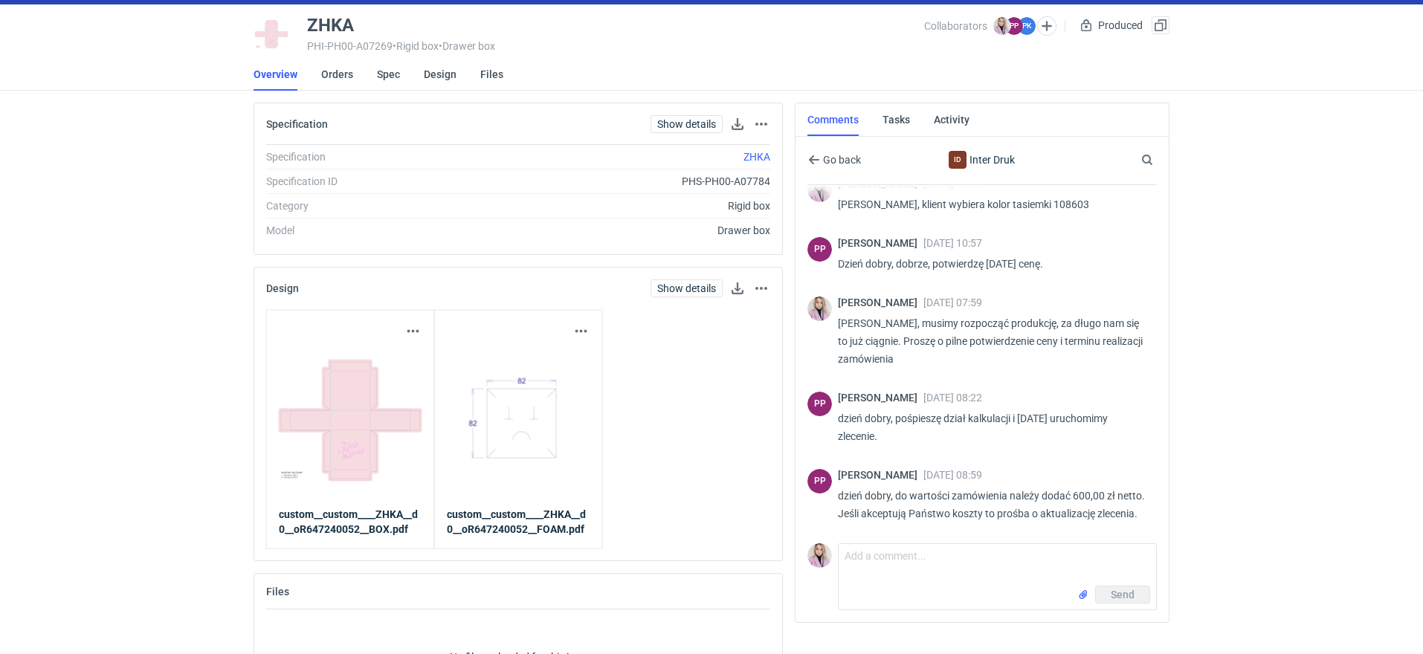
scroll to position [2300, 0]
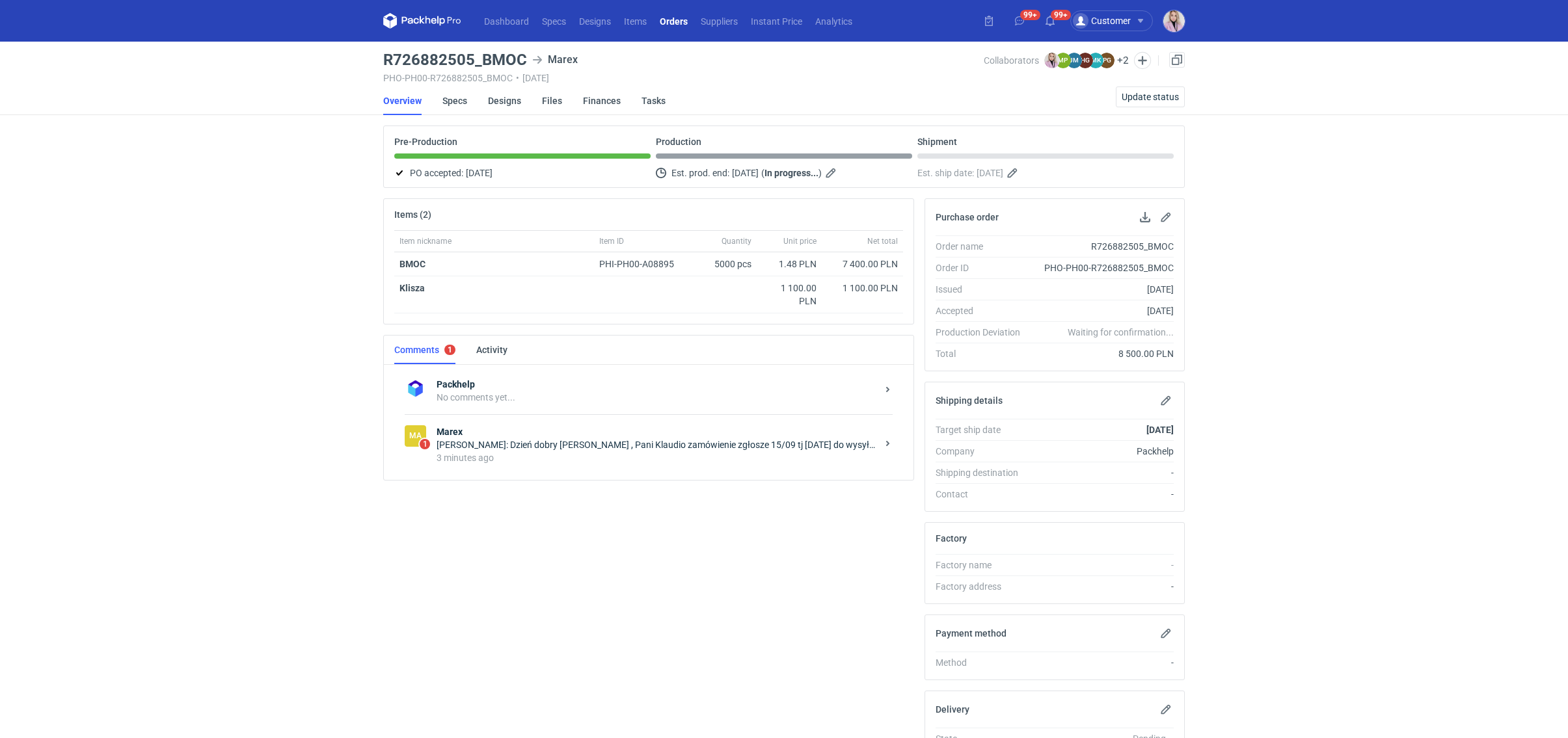
click at [570, 439] on div "[PERSON_NAME]: Dzień dobry [PERSON_NAME] , Pani Klaudio zamówienie zgłosze 15/0…" at bounding box center [656, 444] width 440 height 13
click at [465, 97] on link "Specs" at bounding box center [455, 101] width 24 height 29
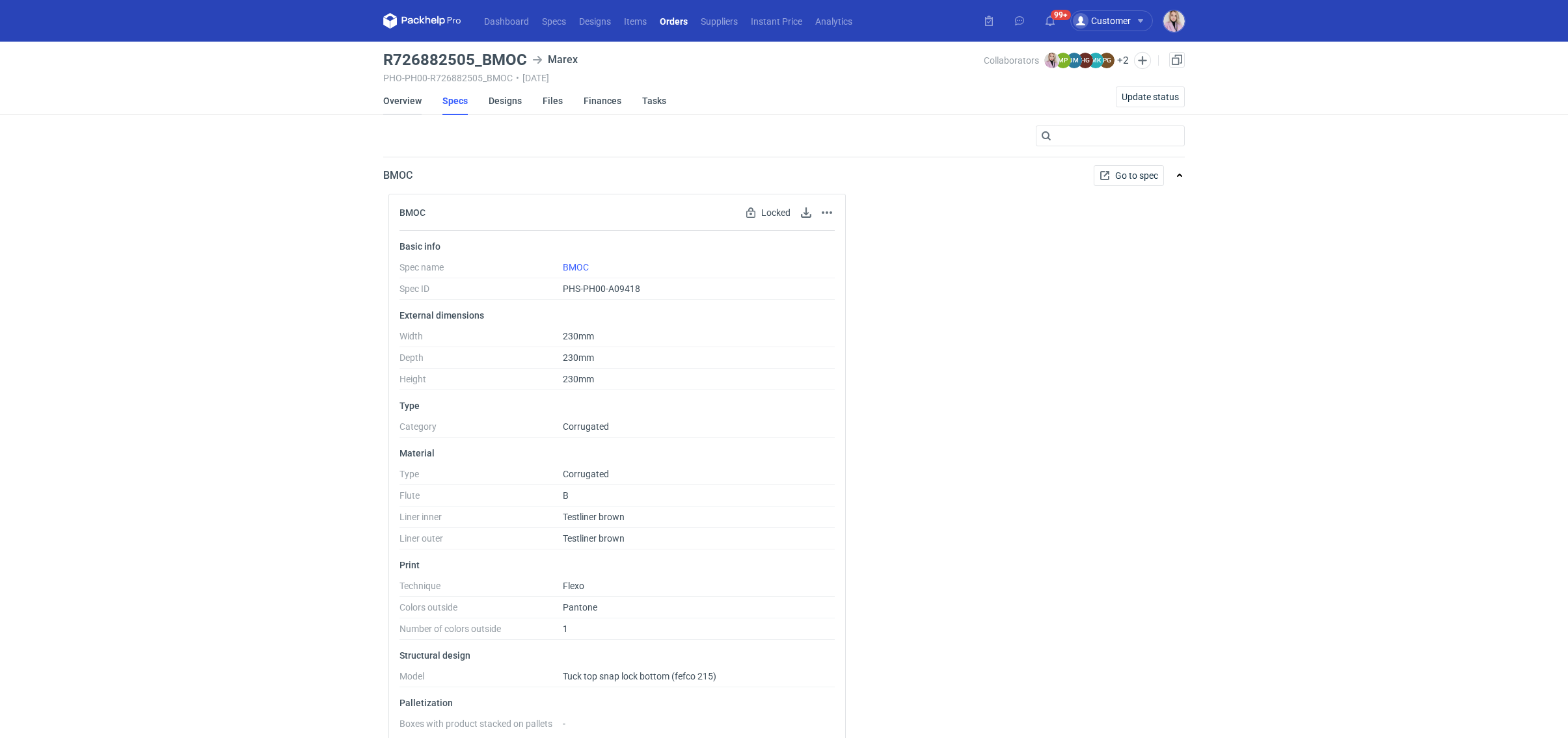
click at [410, 103] on link "Overview" at bounding box center [402, 101] width 38 height 29
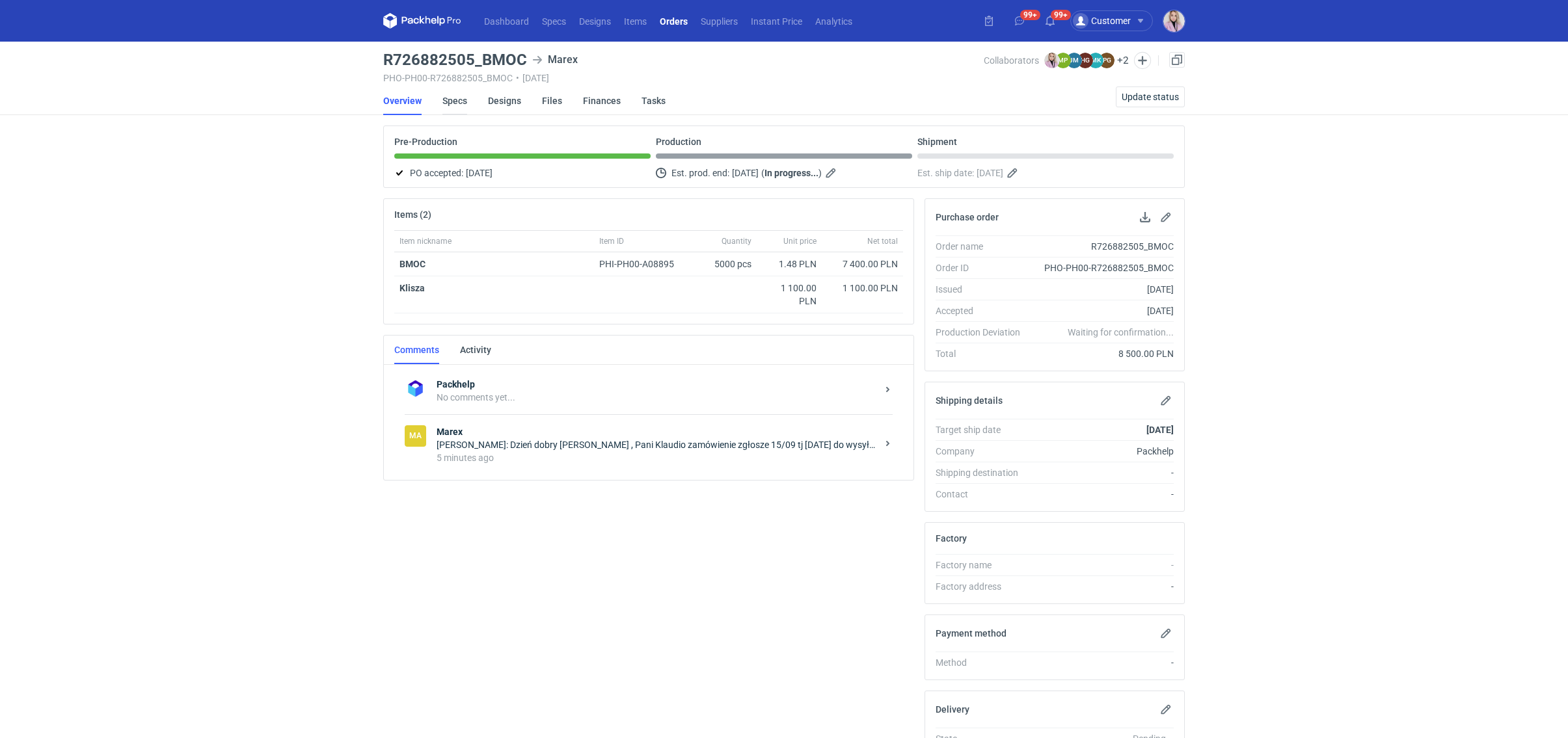
click at [461, 104] on link "Specs" at bounding box center [455, 101] width 24 height 29
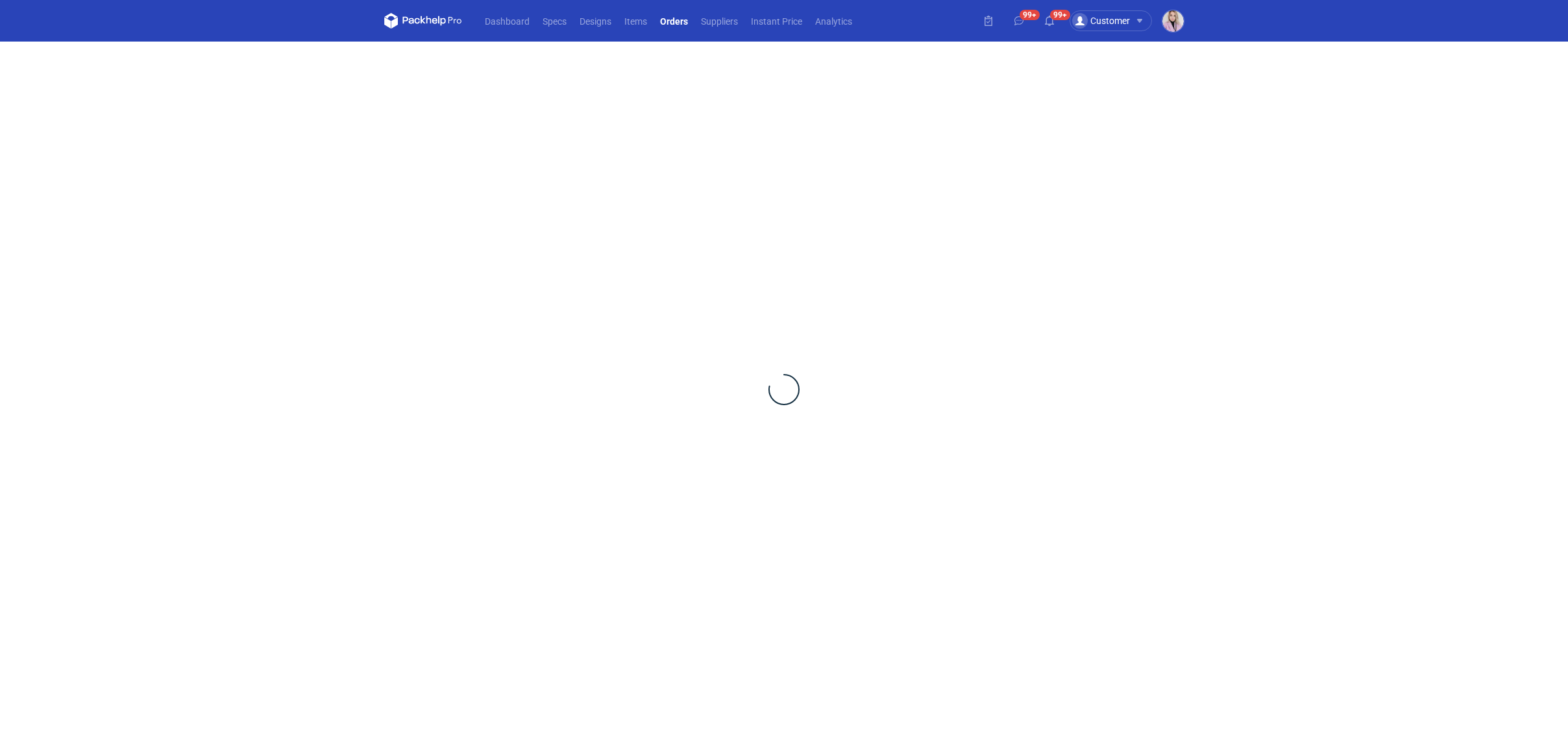
click at [460, 104] on main at bounding box center [784, 389] width 810 height 695
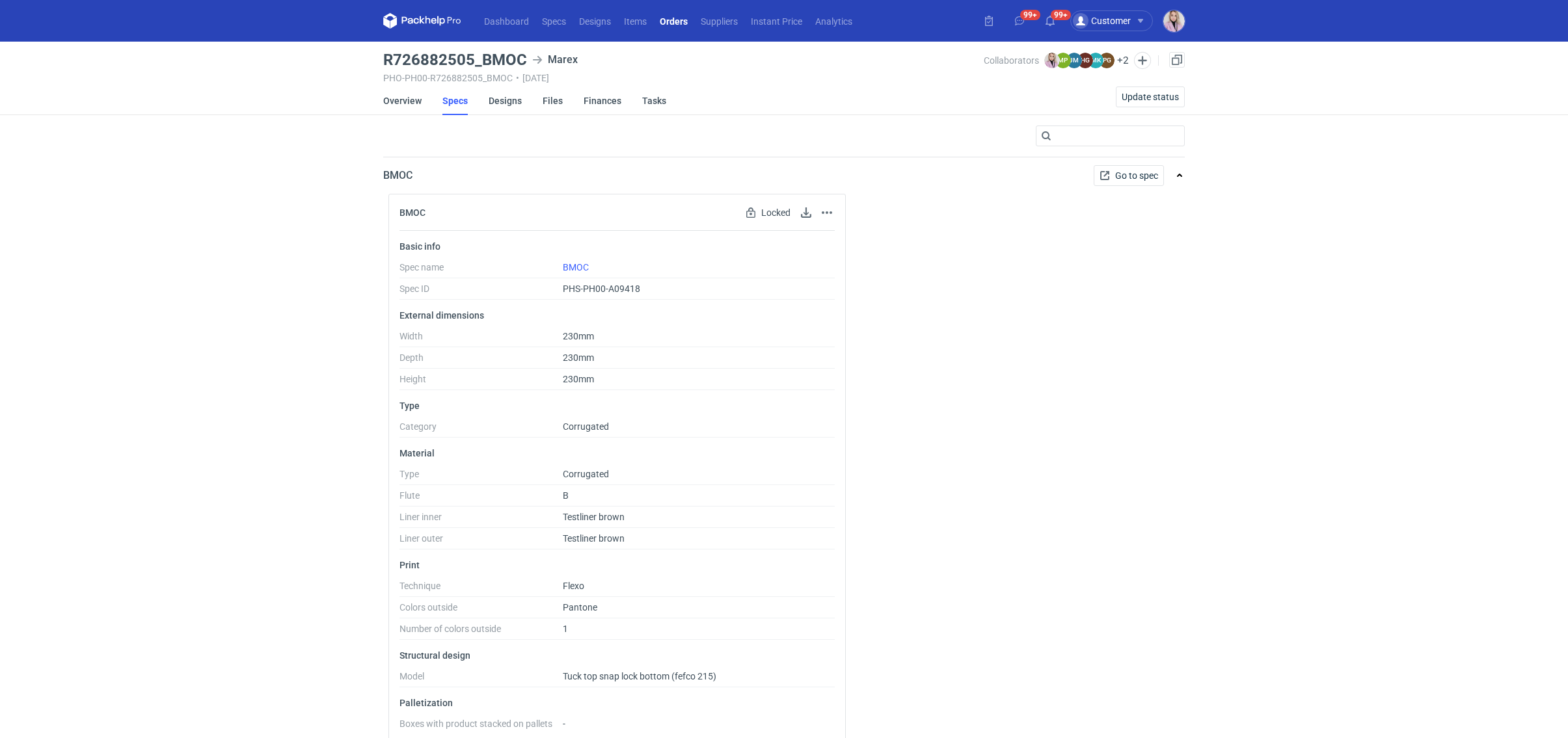
scroll to position [14, 0]
